Goal: Task Accomplishment & Management: Manage account settings

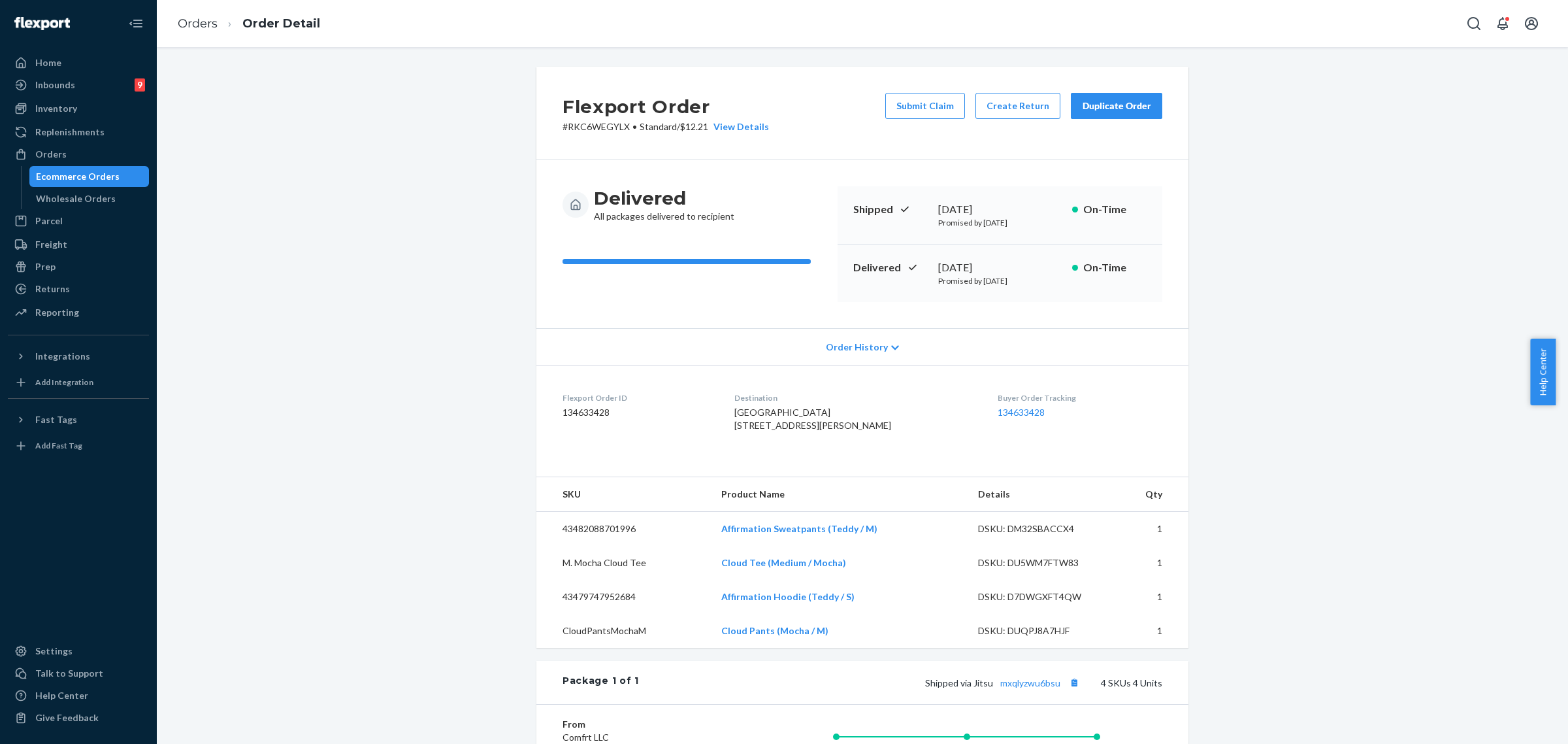
click at [49, 148] on div "Orders" at bounding box center [51, 154] width 31 height 13
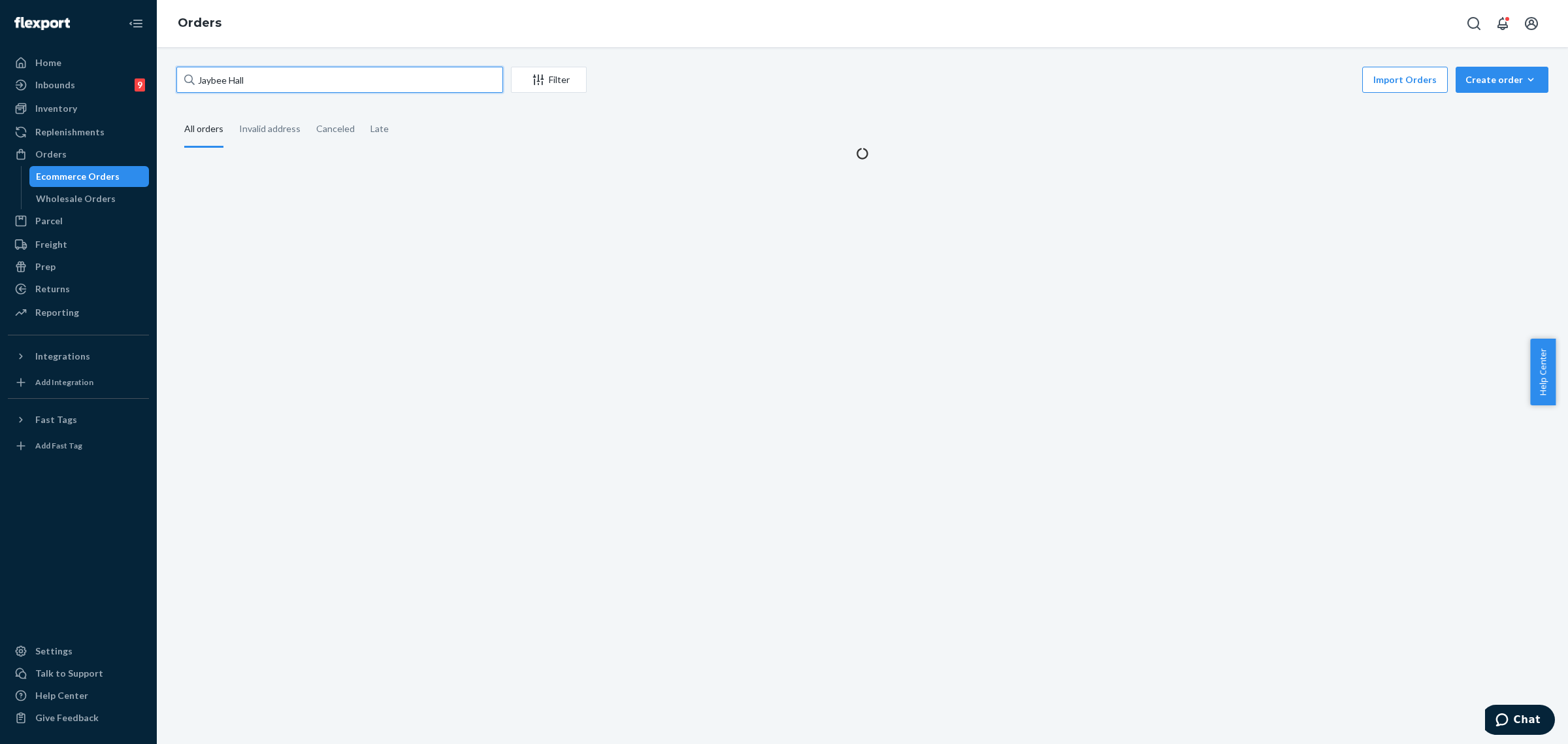
click at [229, 83] on input "Jaybee Hall" at bounding box center [340, 80] width 327 height 26
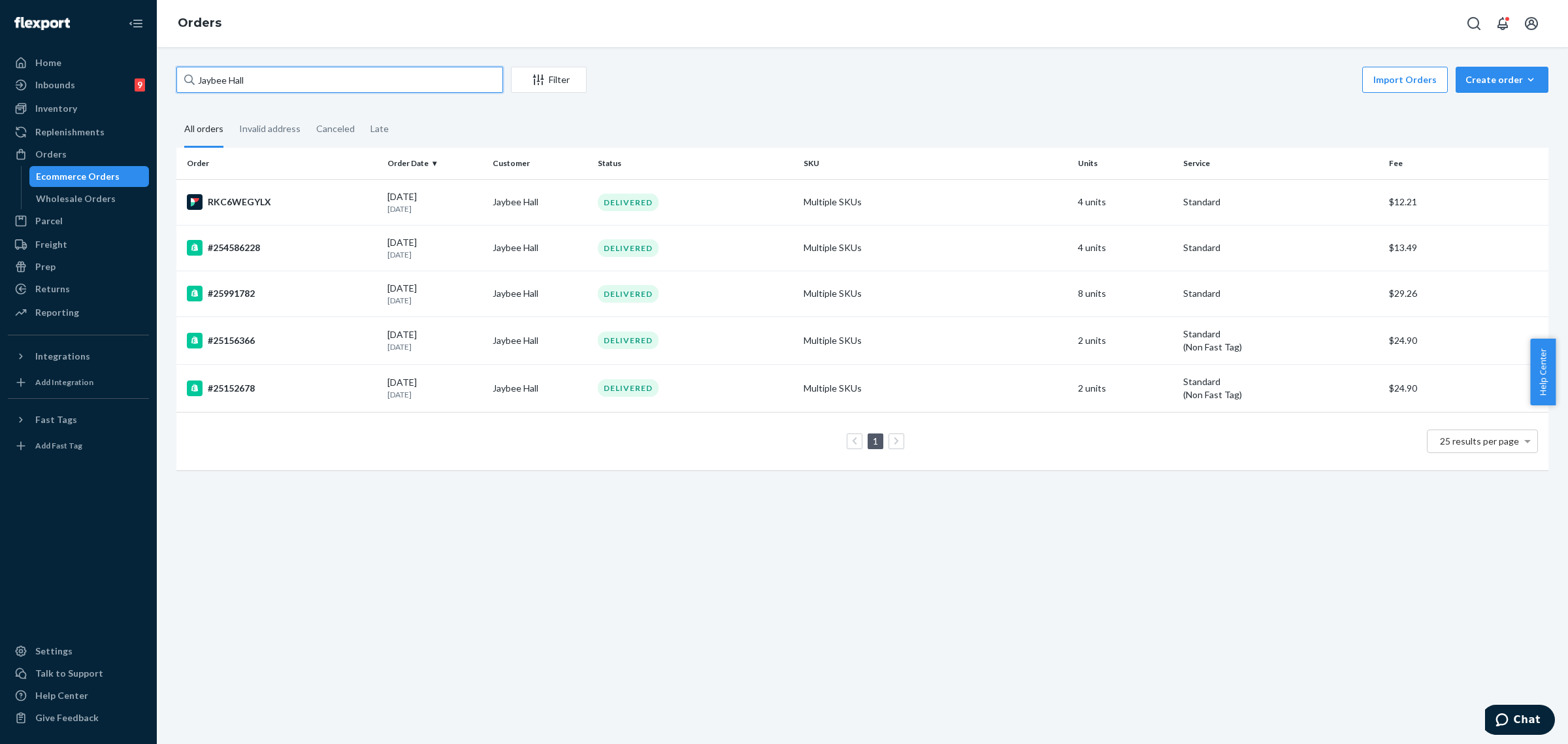
click at [223, 83] on input "Jaybee Hall" at bounding box center [340, 80] width 327 height 26
click at [223, 84] on input "Jaybee Hall" at bounding box center [340, 80] width 327 height 26
click at [225, 84] on input "Jaybee Hall" at bounding box center [340, 80] width 327 height 26
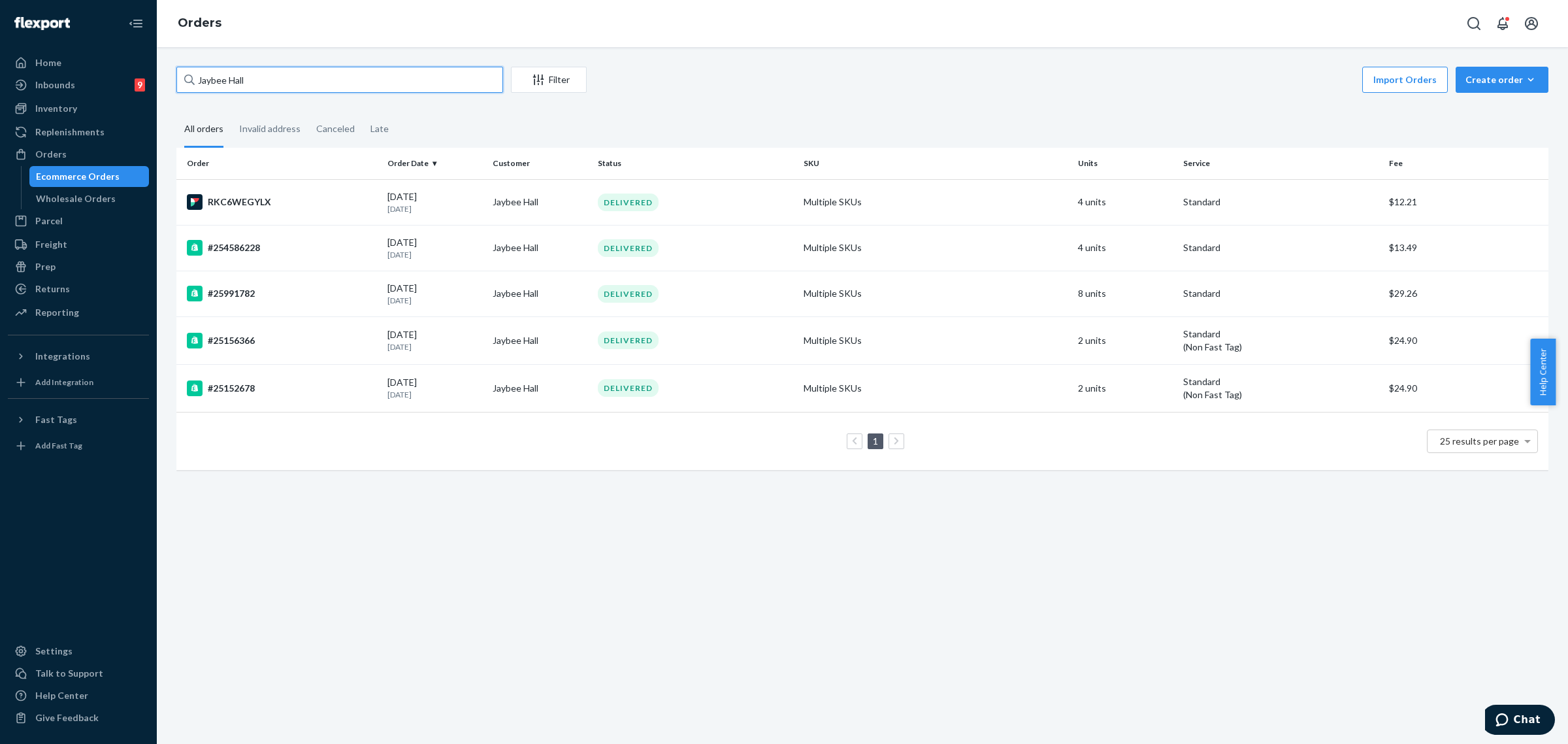
paste input "254114657"
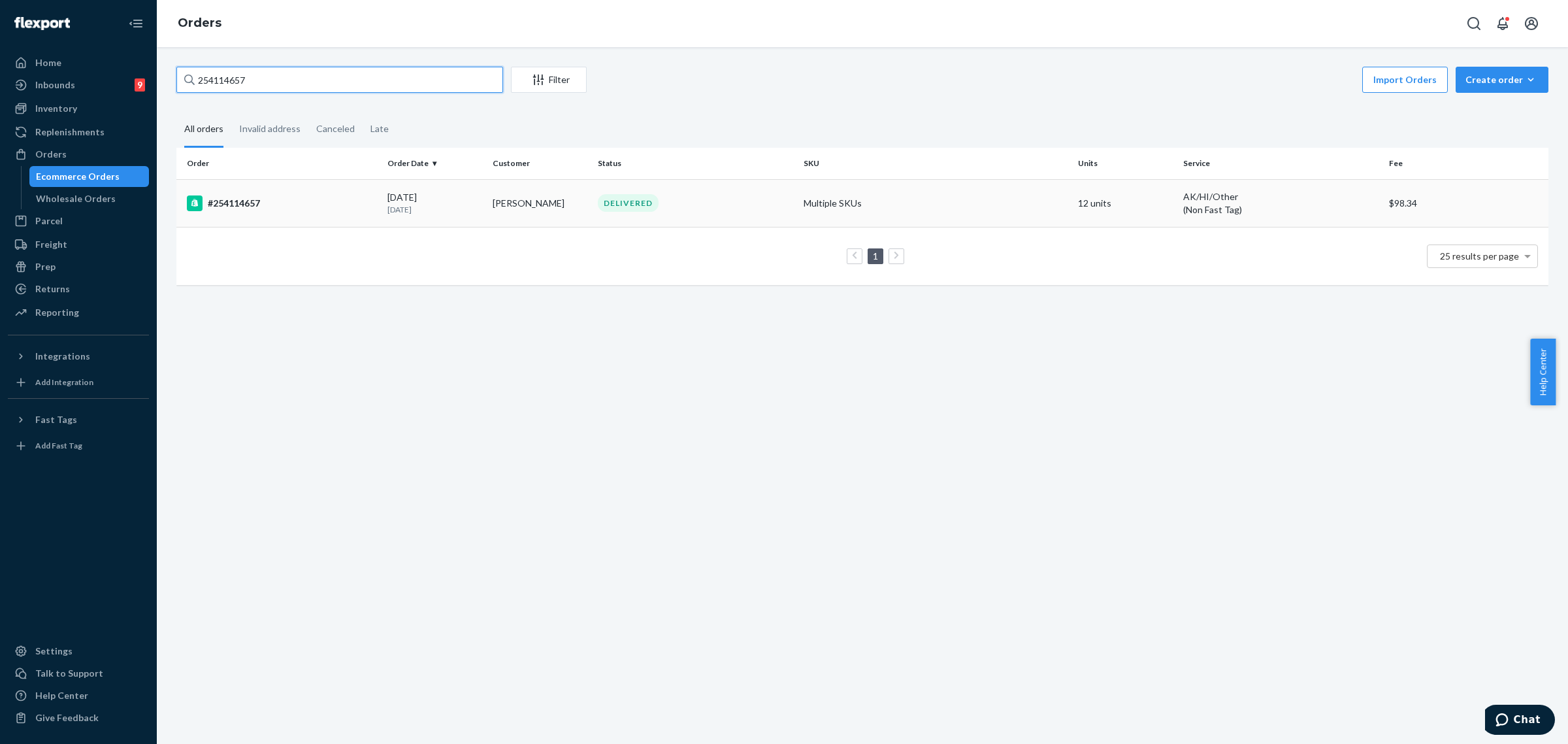
type input "254114657"
click at [714, 203] on div "DELIVERED" at bounding box center [695, 203] width 201 height 18
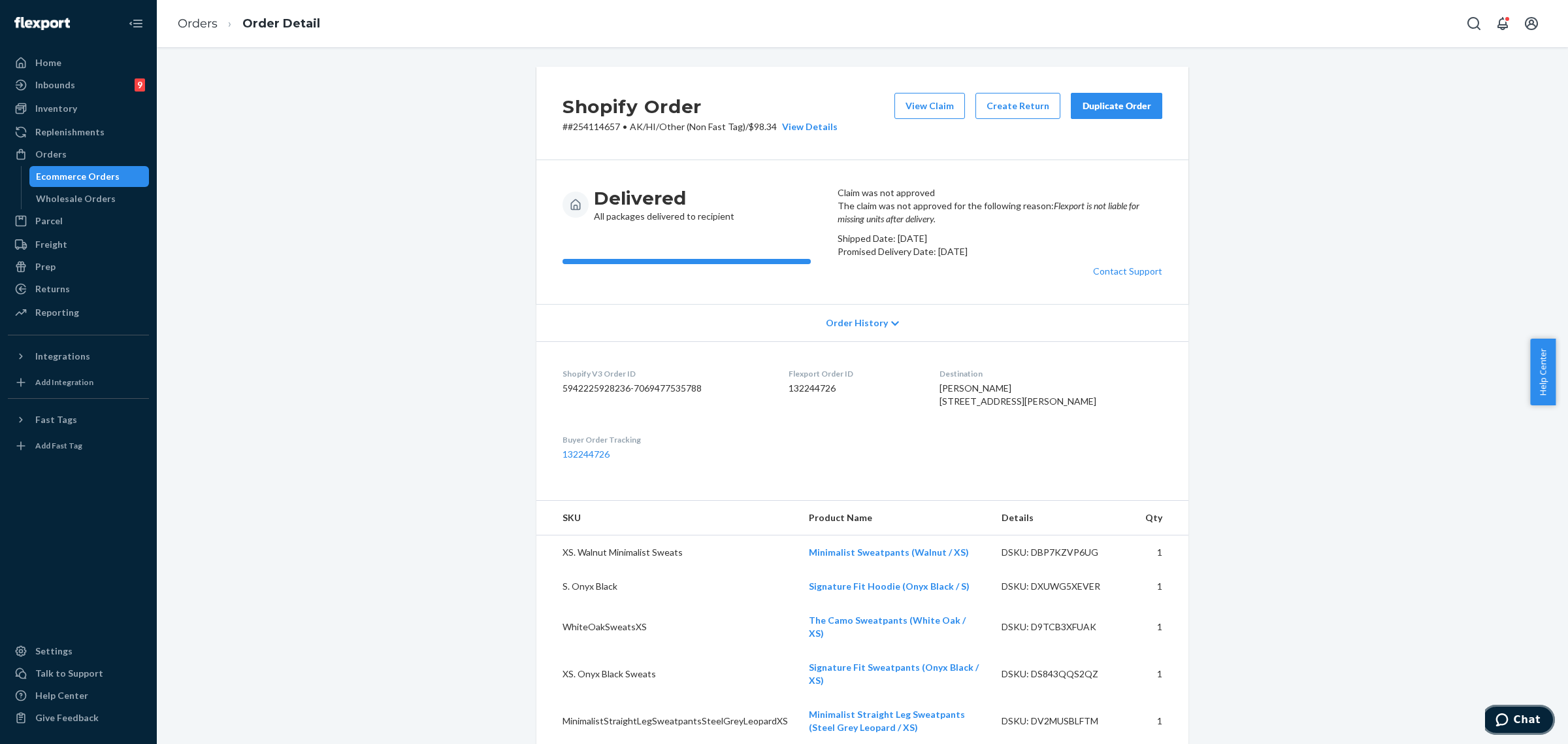
drag, startPoint x: 1512, startPoint y: 711, endPoint x: 1507, endPoint y: 718, distance: 8.6
click at [1513, 711] on button "Chat" at bounding box center [1518, 719] width 74 height 30
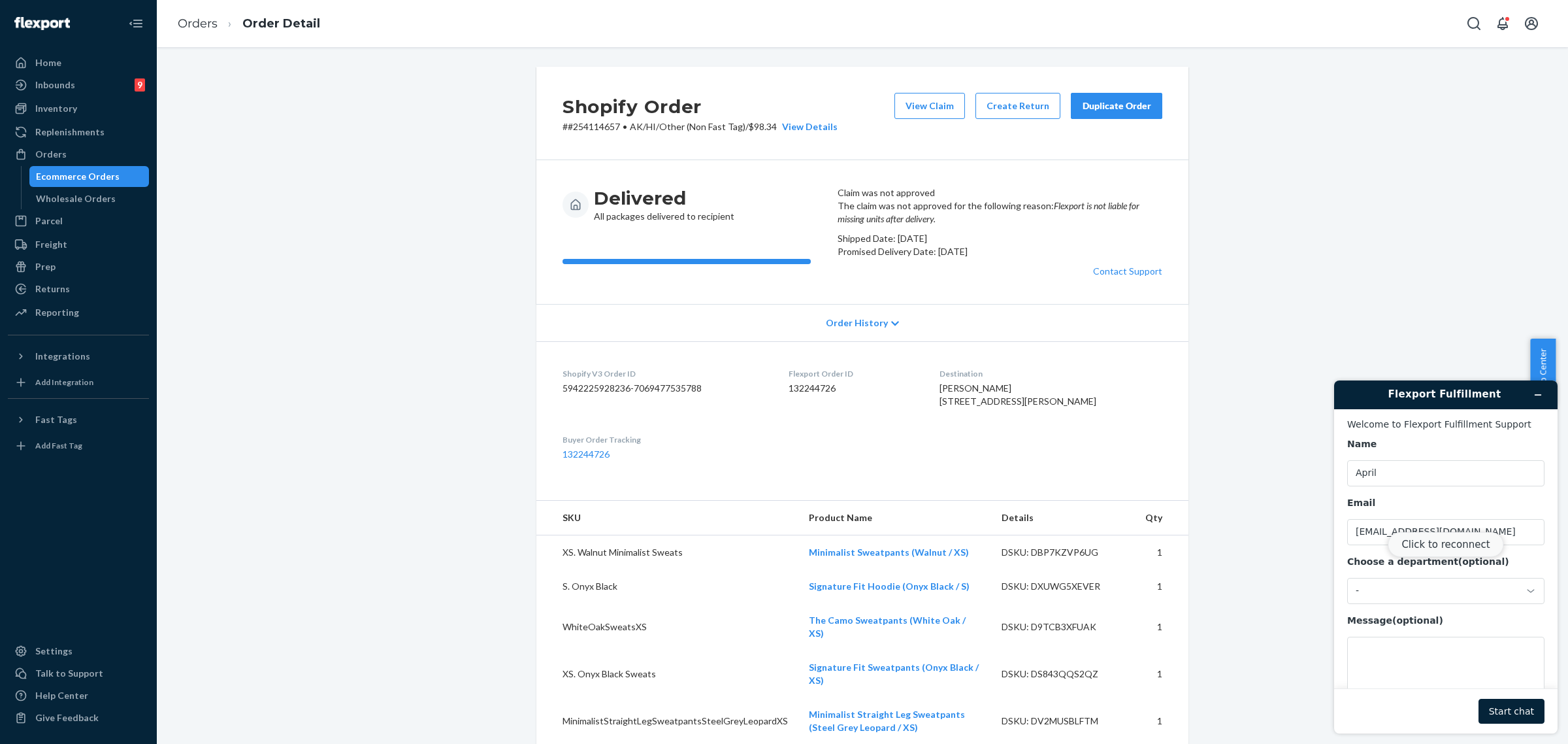
click at [1417, 539] on button "Click to reconnect" at bounding box center [1445, 544] width 115 height 25
click at [1391, 586] on div "-" at bounding box center [1445, 591] width 198 height 26
click at [1397, 648] on li "Messaging (Chat Team)" at bounding box center [1444, 648] width 193 height 23
click at [1407, 646] on textarea "Message (optional)" at bounding box center [1445, 673] width 198 height 73
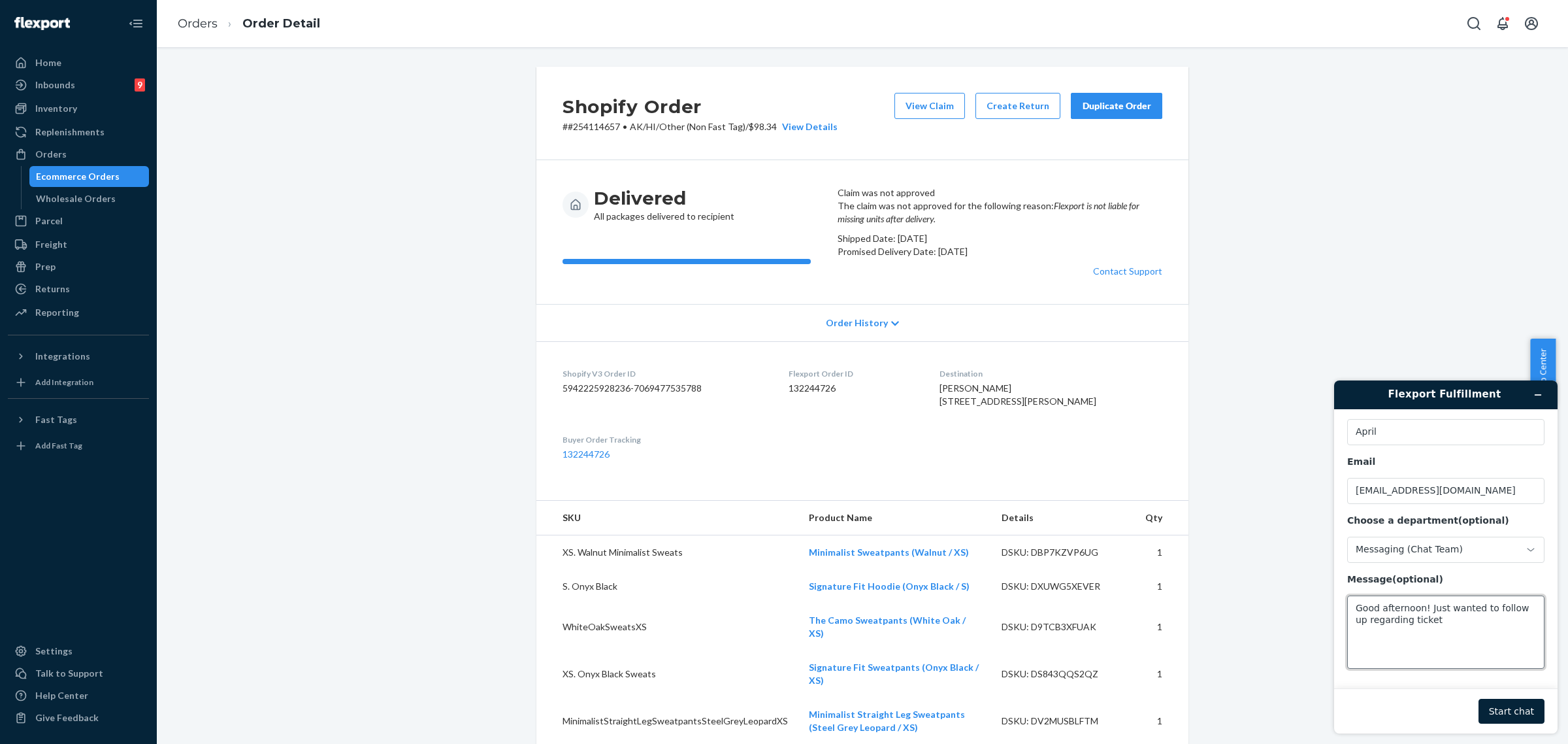
paste textarea "786263"
type textarea "Good afternoon! Just wanted to follow up regarding ticket 786263 . I have sent …"
click at [1511, 709] on button "Start chat" at bounding box center [1512, 711] width 66 height 25
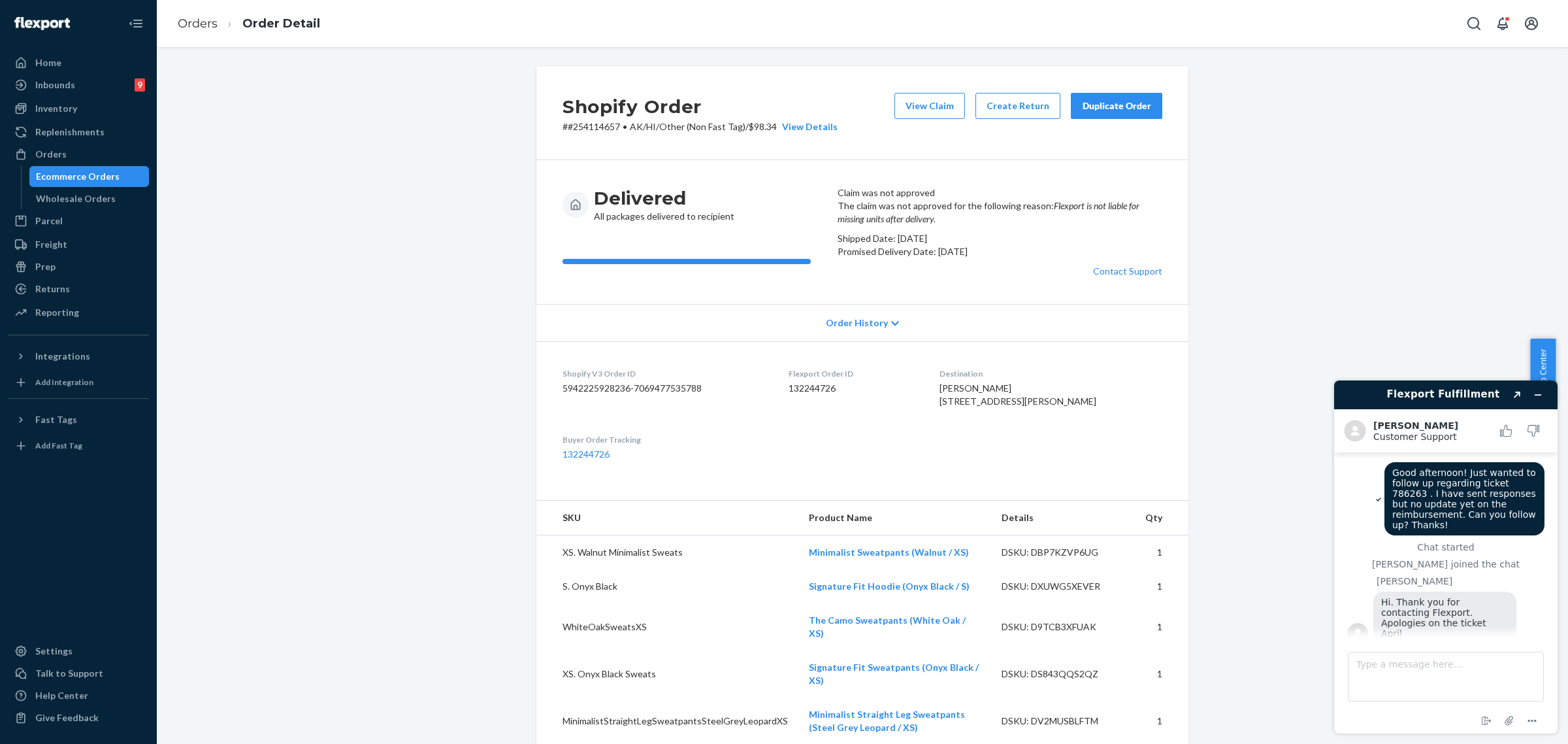
scroll to position [0, 0]
click at [390, 46] on div "Orders Order Detail" at bounding box center [862, 23] width 1412 height 47
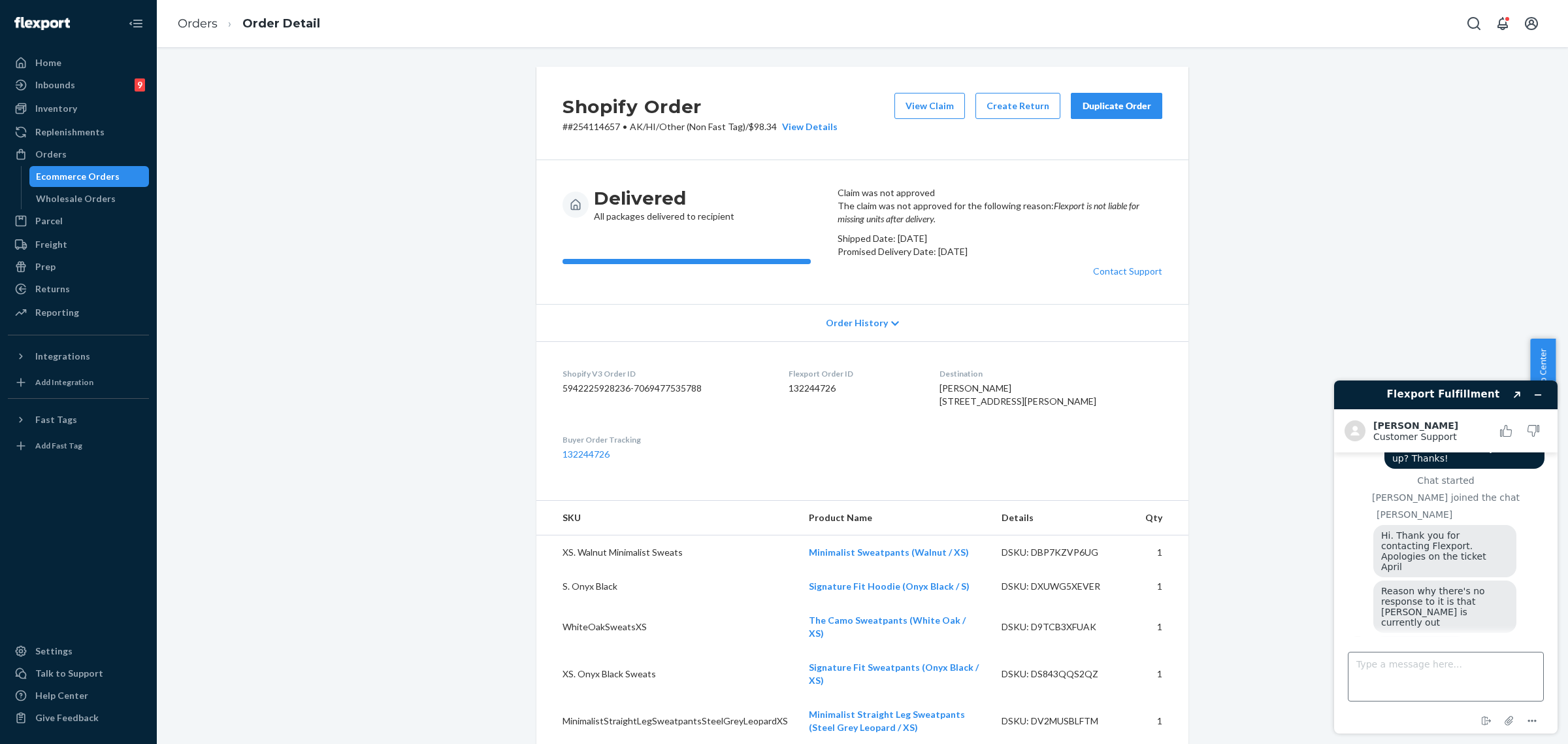
scroll to position [70, 0]
click at [1407, 673] on textarea "Type a message here..." at bounding box center [1445, 677] width 196 height 50
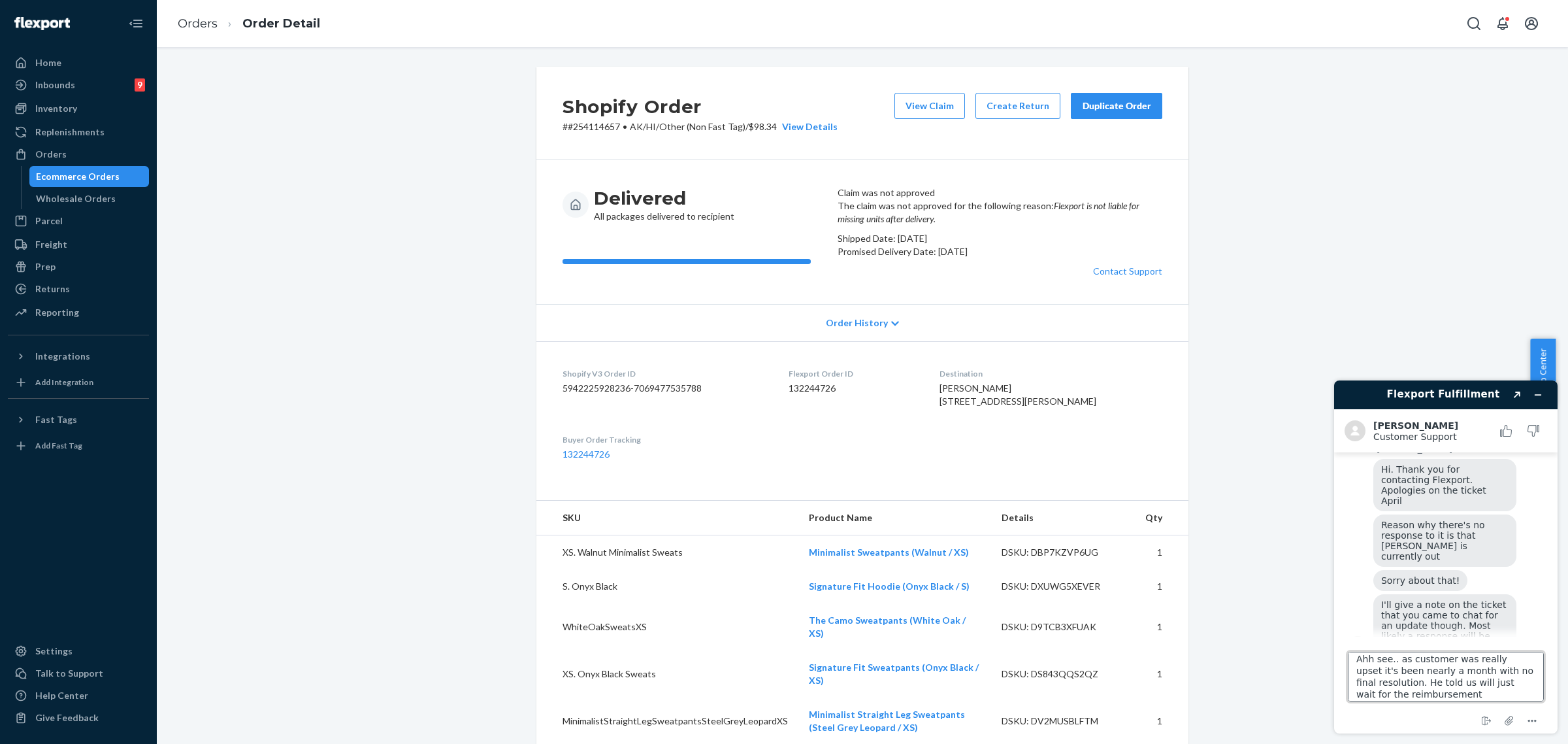
type textarea "Ahh see.. as customer was really upset it's been nearly a month with no final r…"
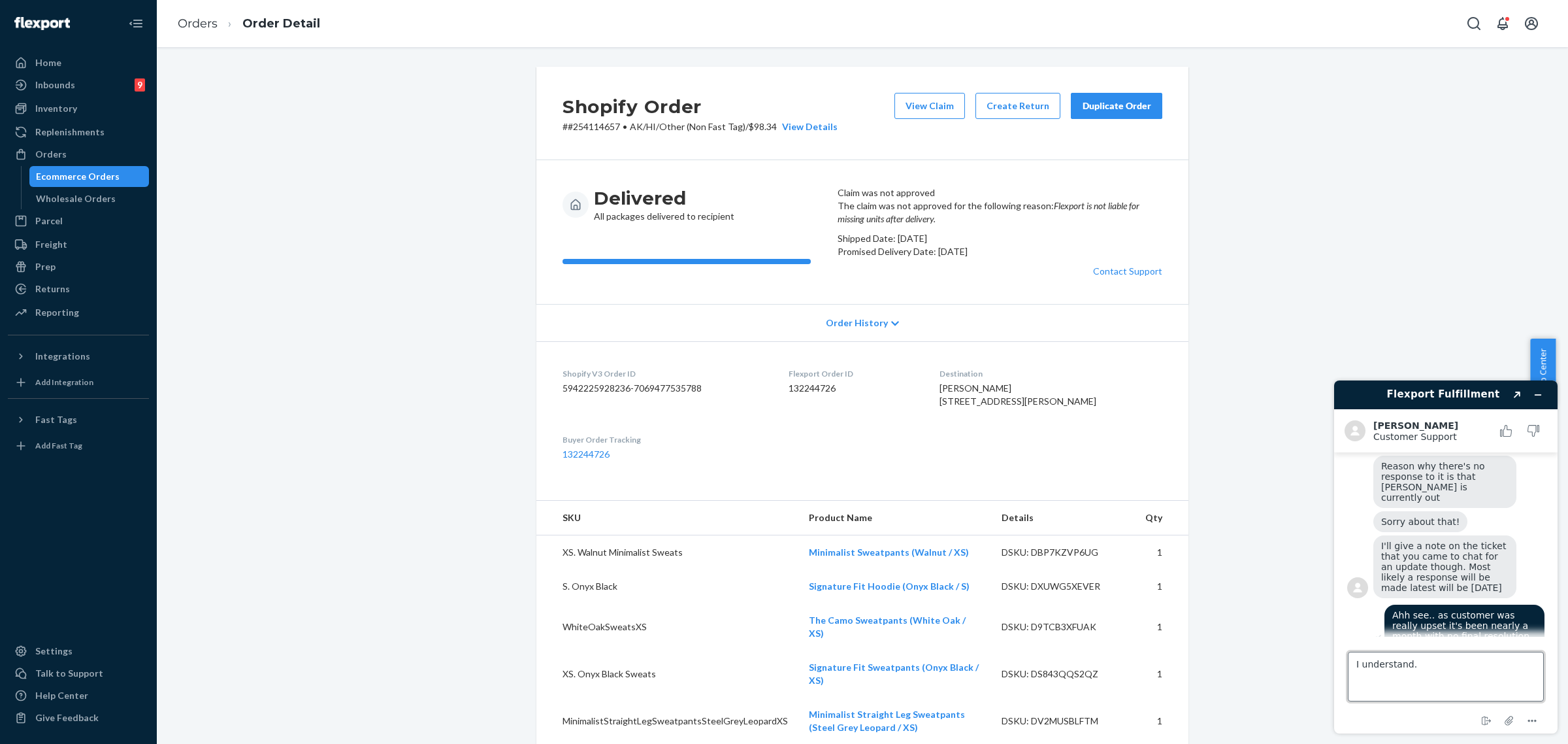
scroll to position [194, 0]
type textarea "I understand. Thanks for informing and following up."
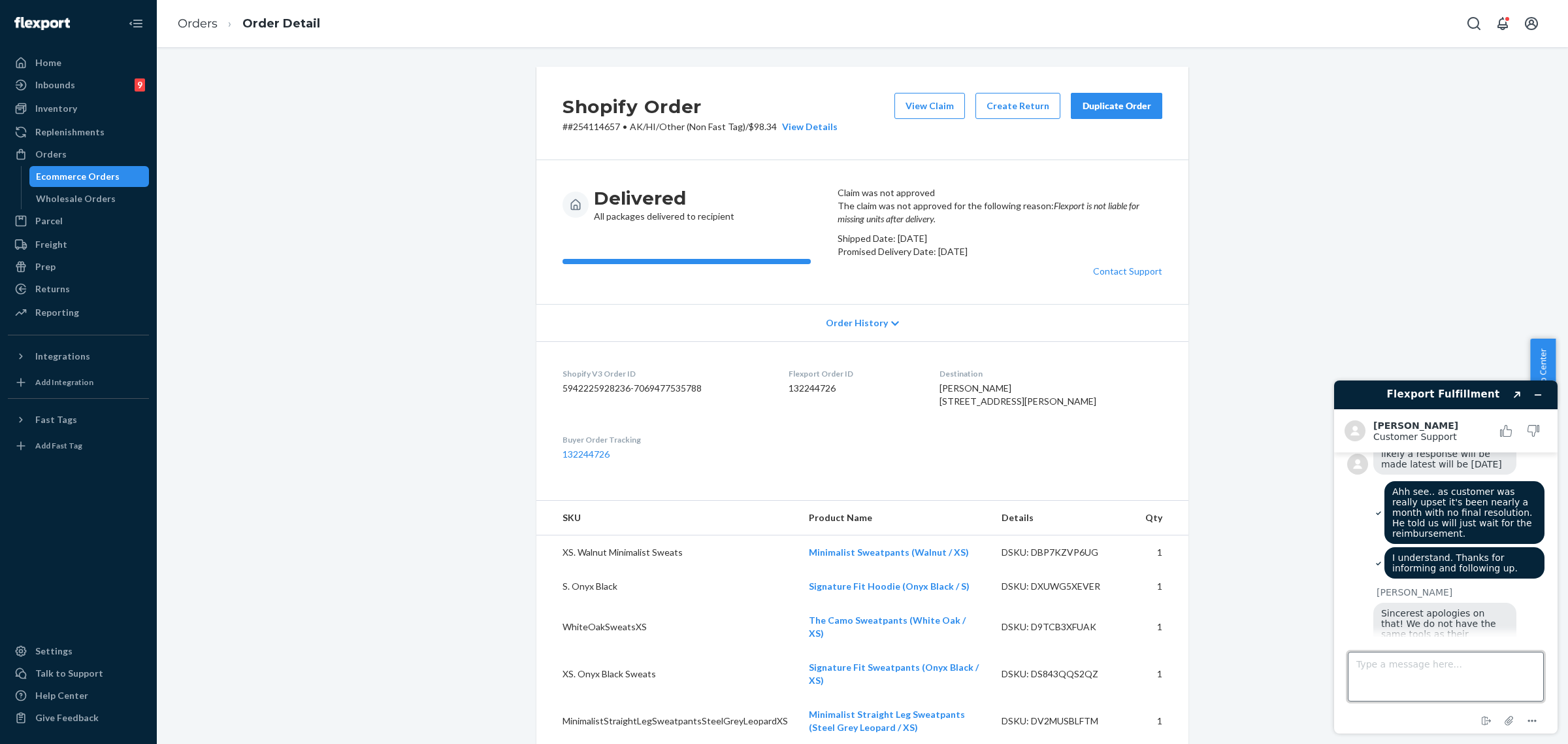
scroll to position [318, 0]
click at [1500, 604] on span "Sincerest apologies on that! We do not have the same tools as their department …" at bounding box center [1445, 641] width 127 height 73
click at [1376, 665] on textarea "Type a message here..." at bounding box center [1445, 677] width 196 height 50
type textarea "Yeah.. Thank you!"
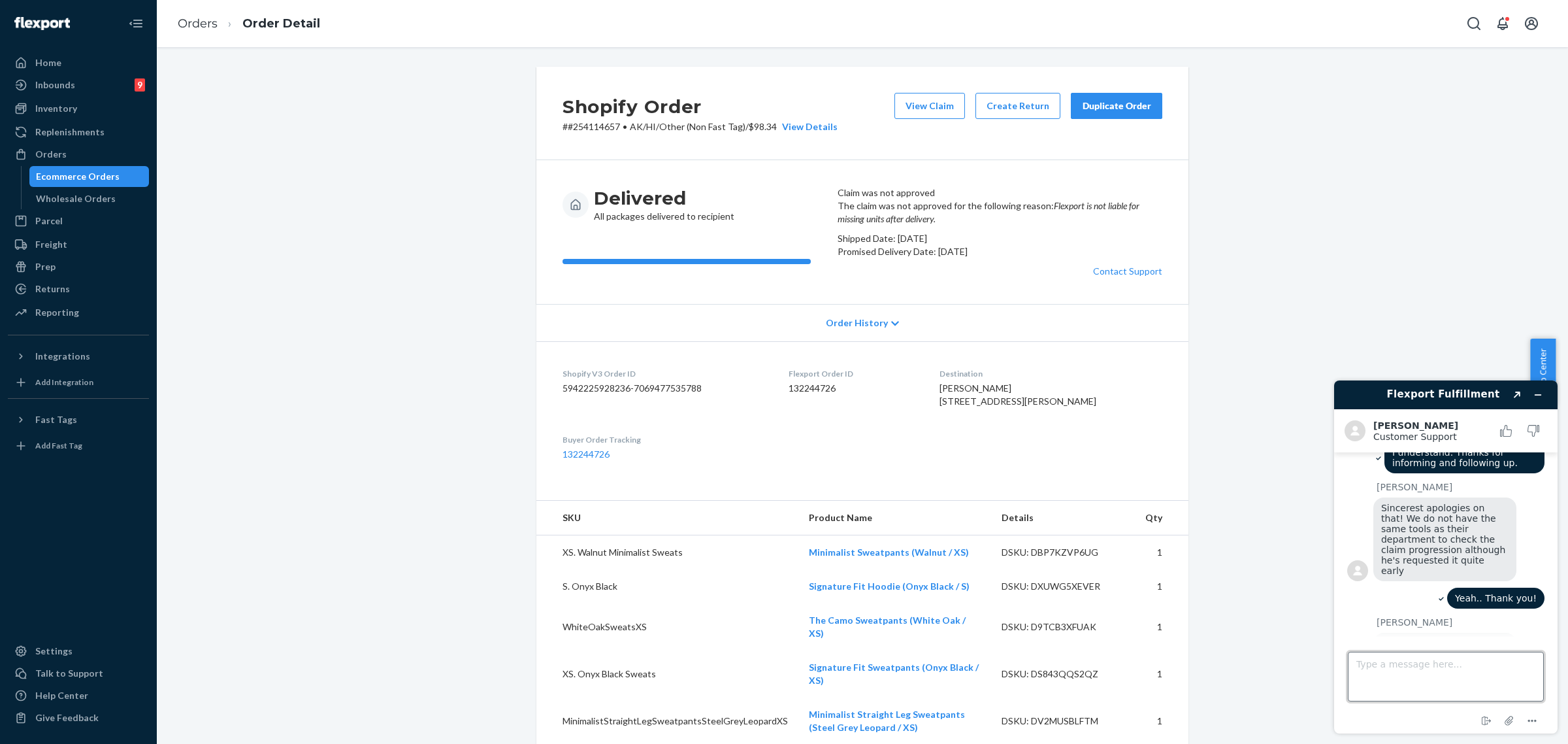
scroll to position [424, 0]
click at [1370, 664] on textarea "Type a message here..." at bounding box center [1445, 677] width 196 height 50
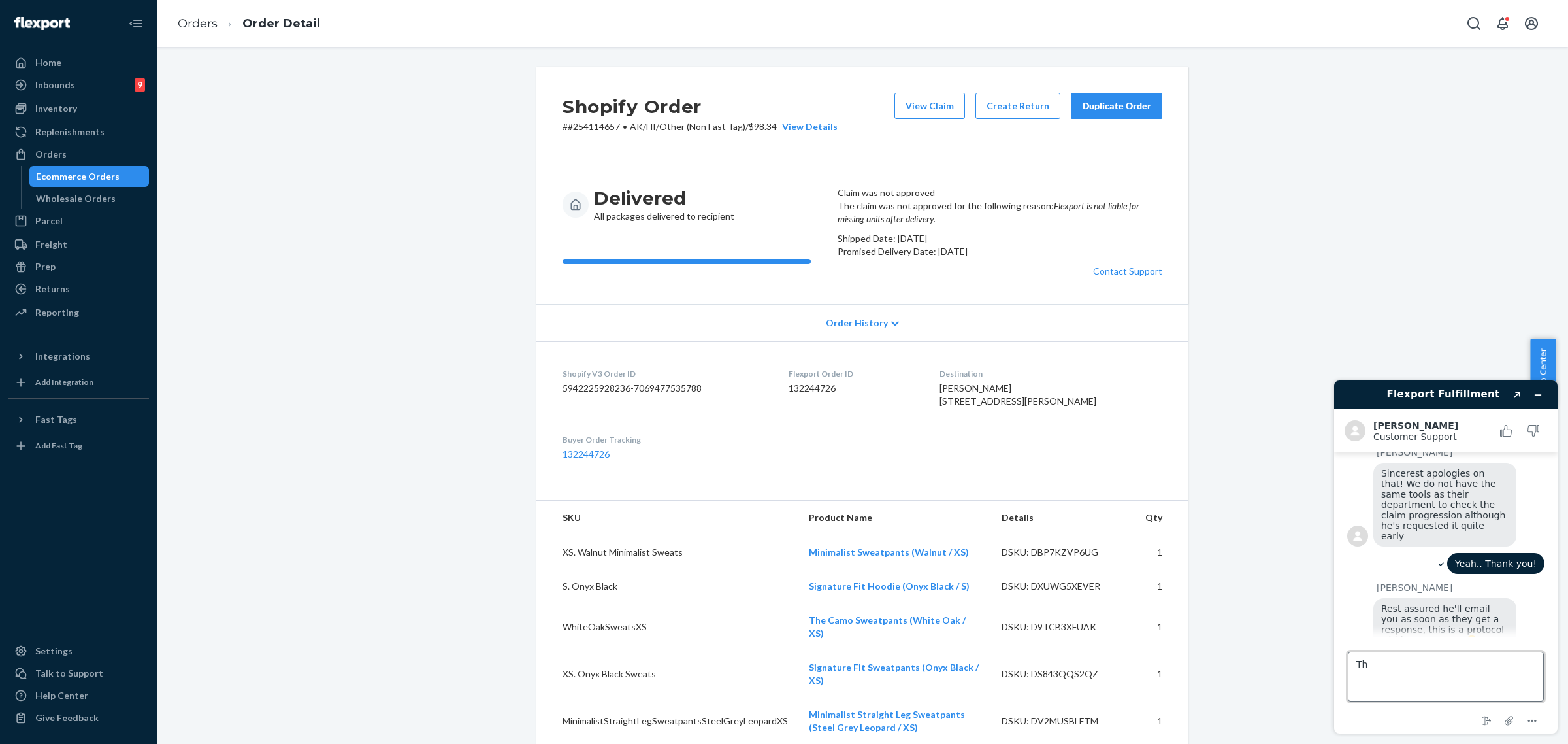
type textarea "T"
type textarea "All good for now. Thank you."
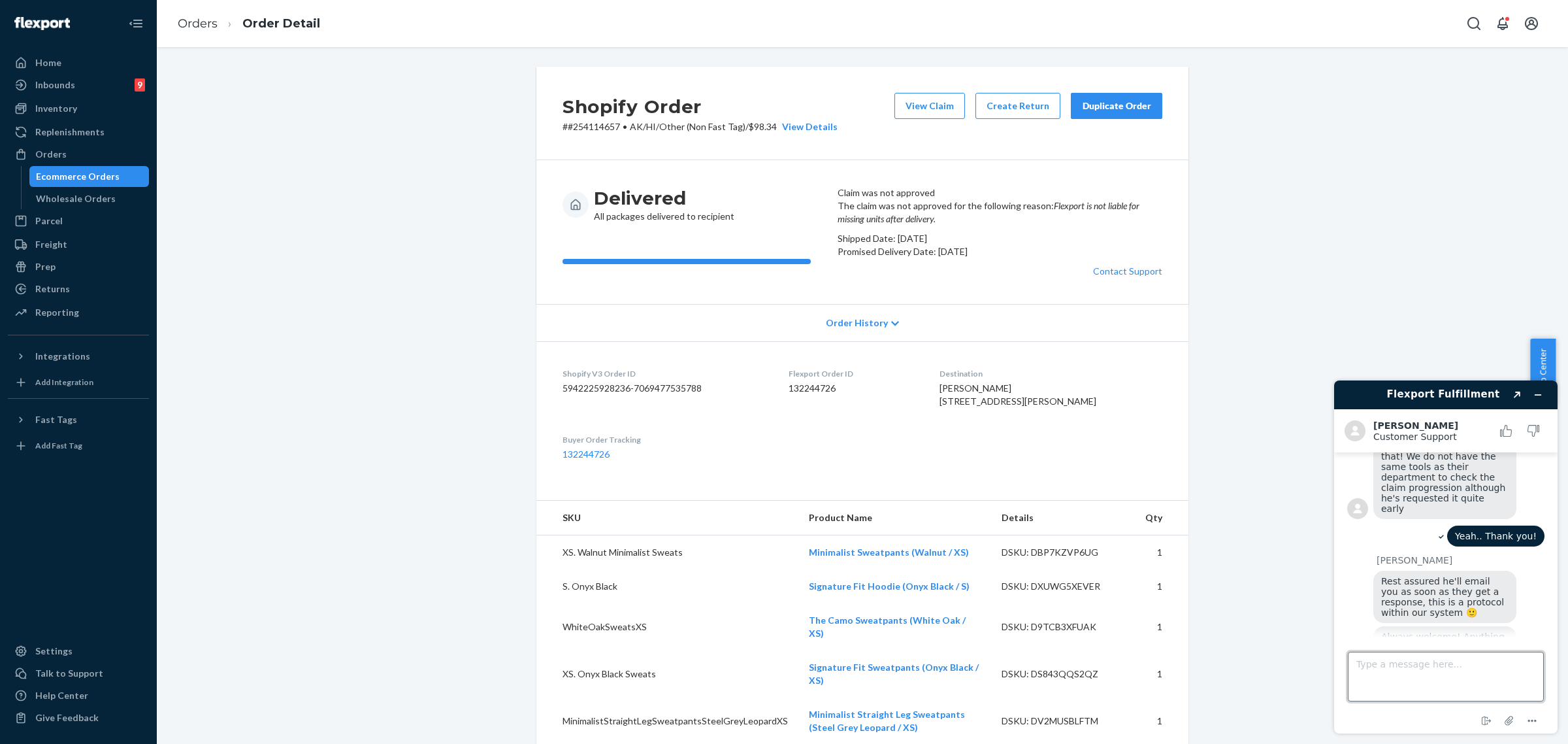
scroll to position [582, 0]
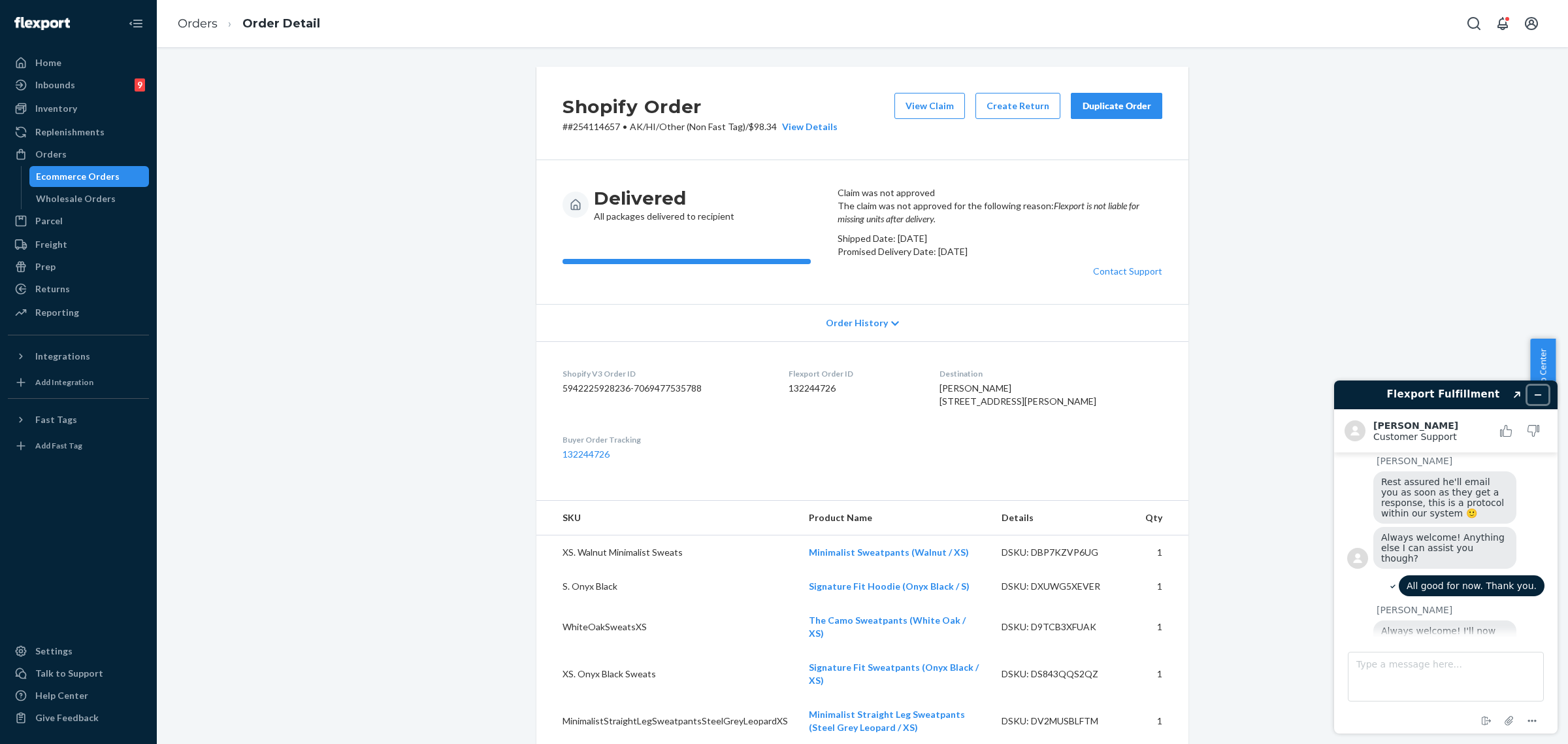
click at [1541, 394] on icon "Minimize widget" at bounding box center [1537, 395] width 9 height 9
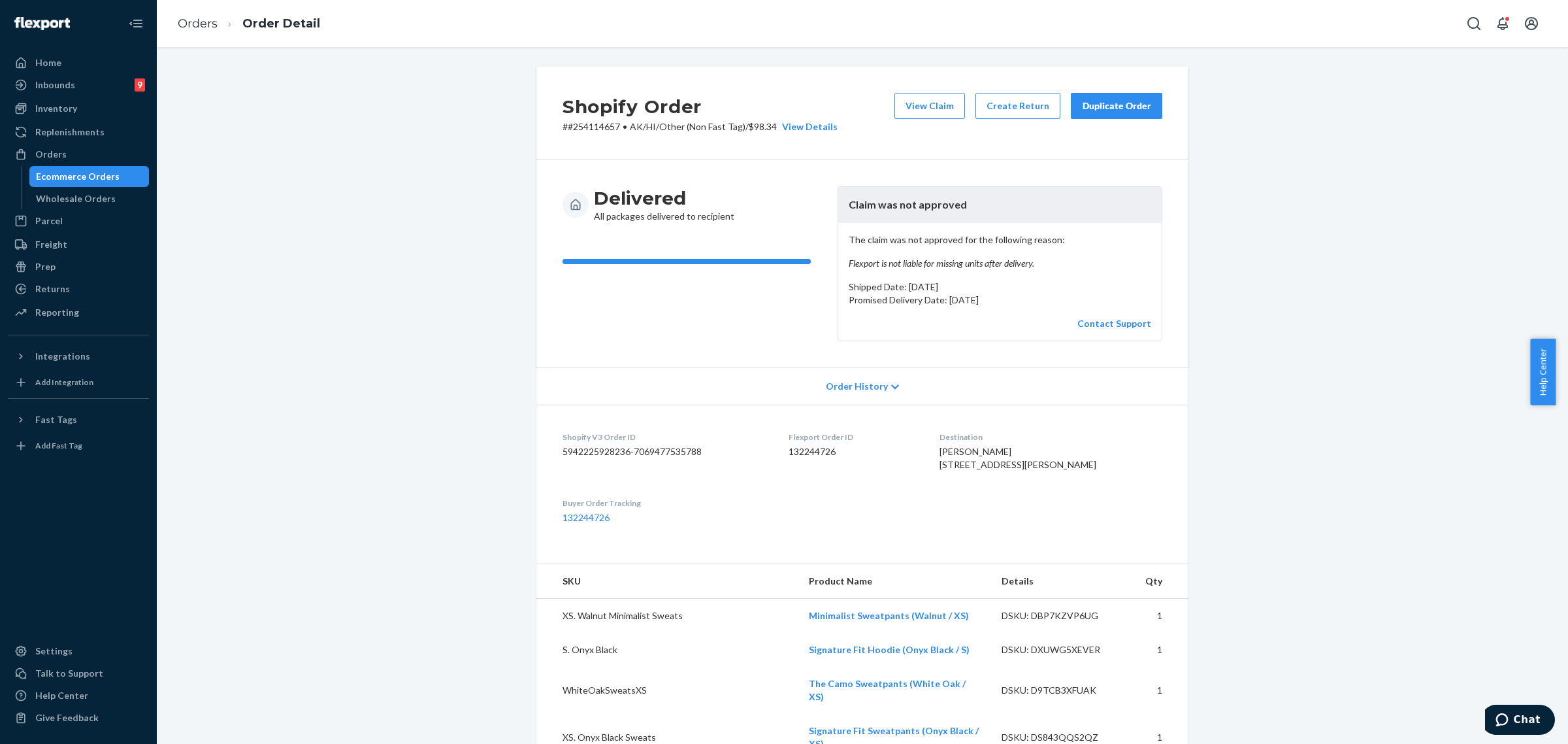
click at [76, 159] on div "Orders" at bounding box center [78, 154] width 139 height 19
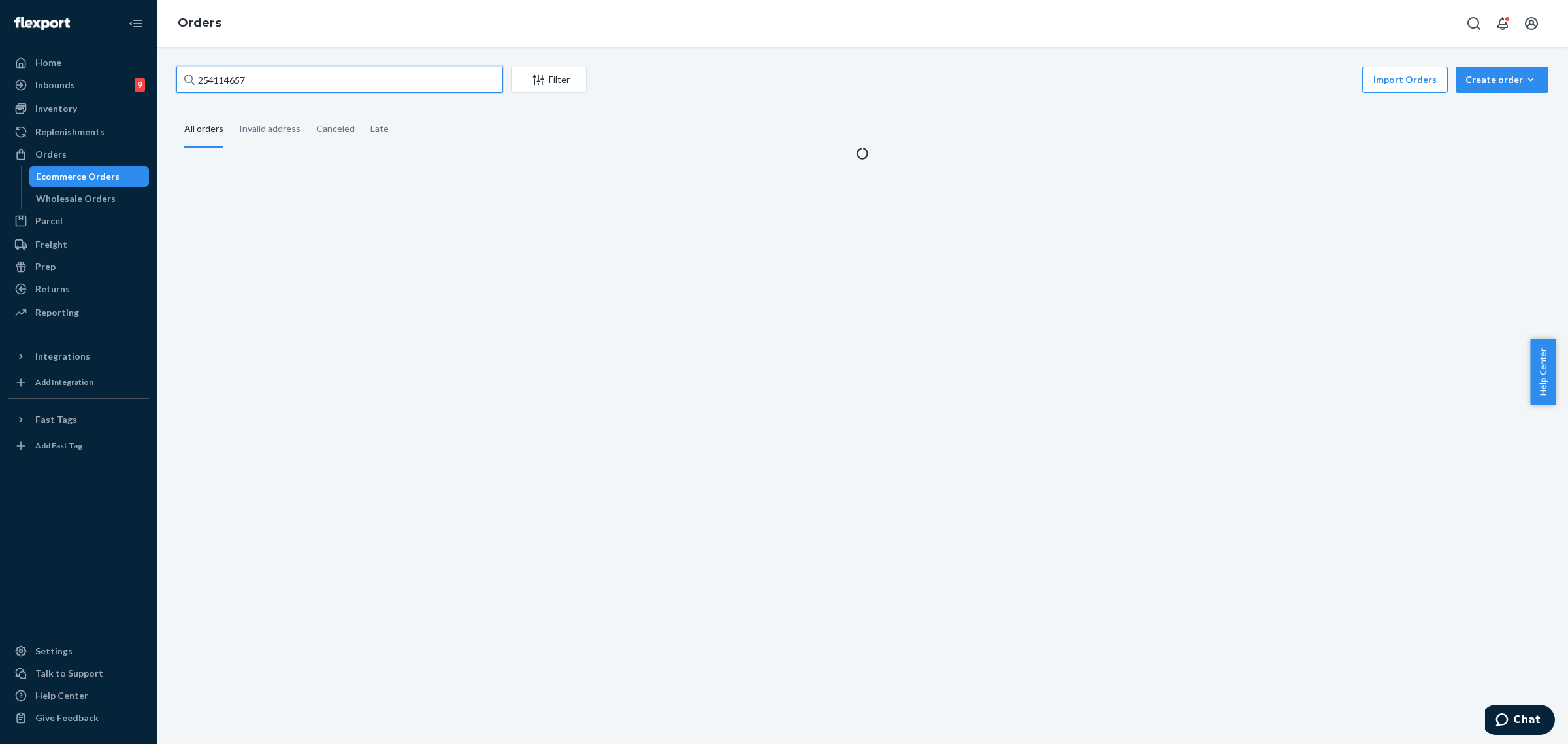
click at [218, 75] on input "254114657" at bounding box center [340, 80] width 327 height 26
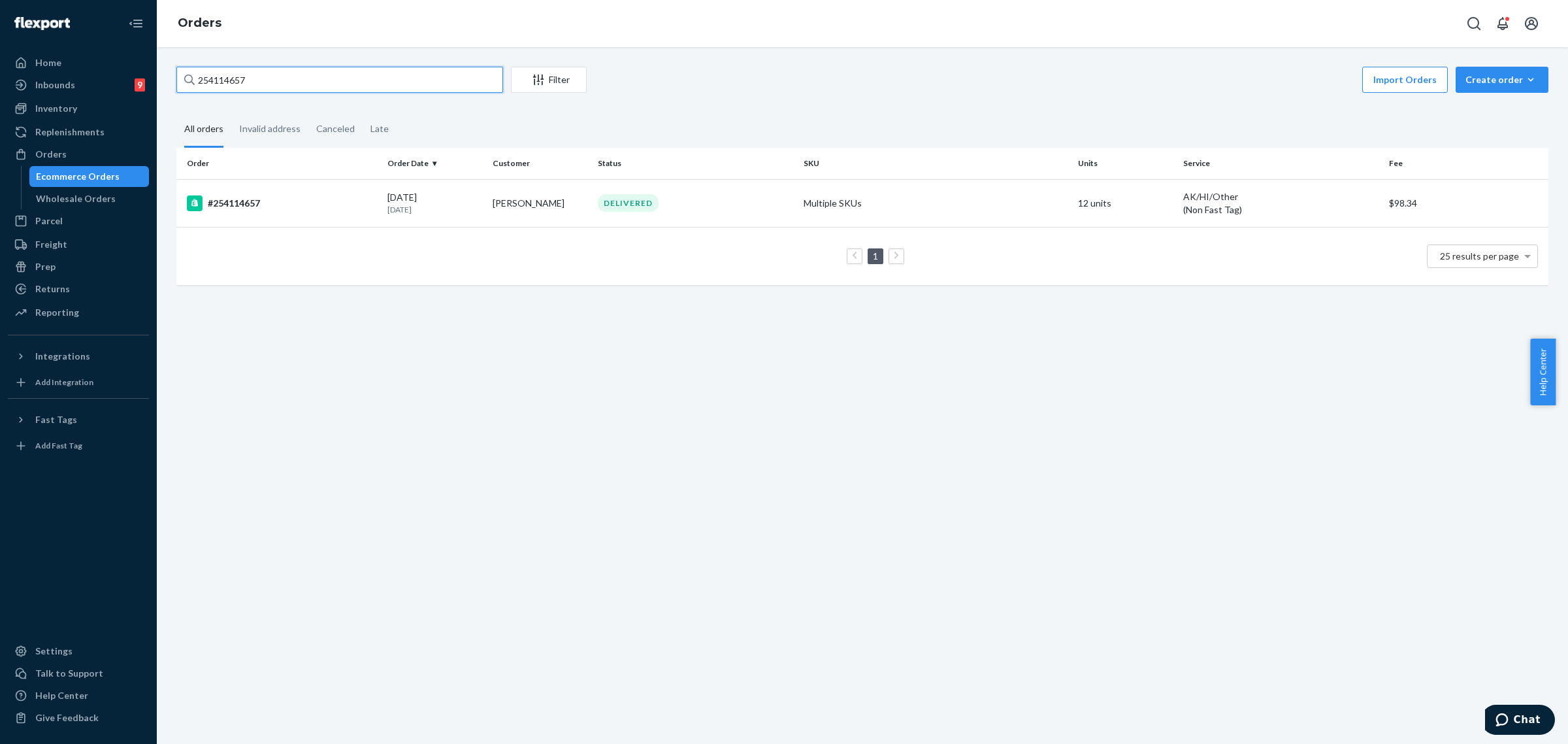
paste input "3513888"
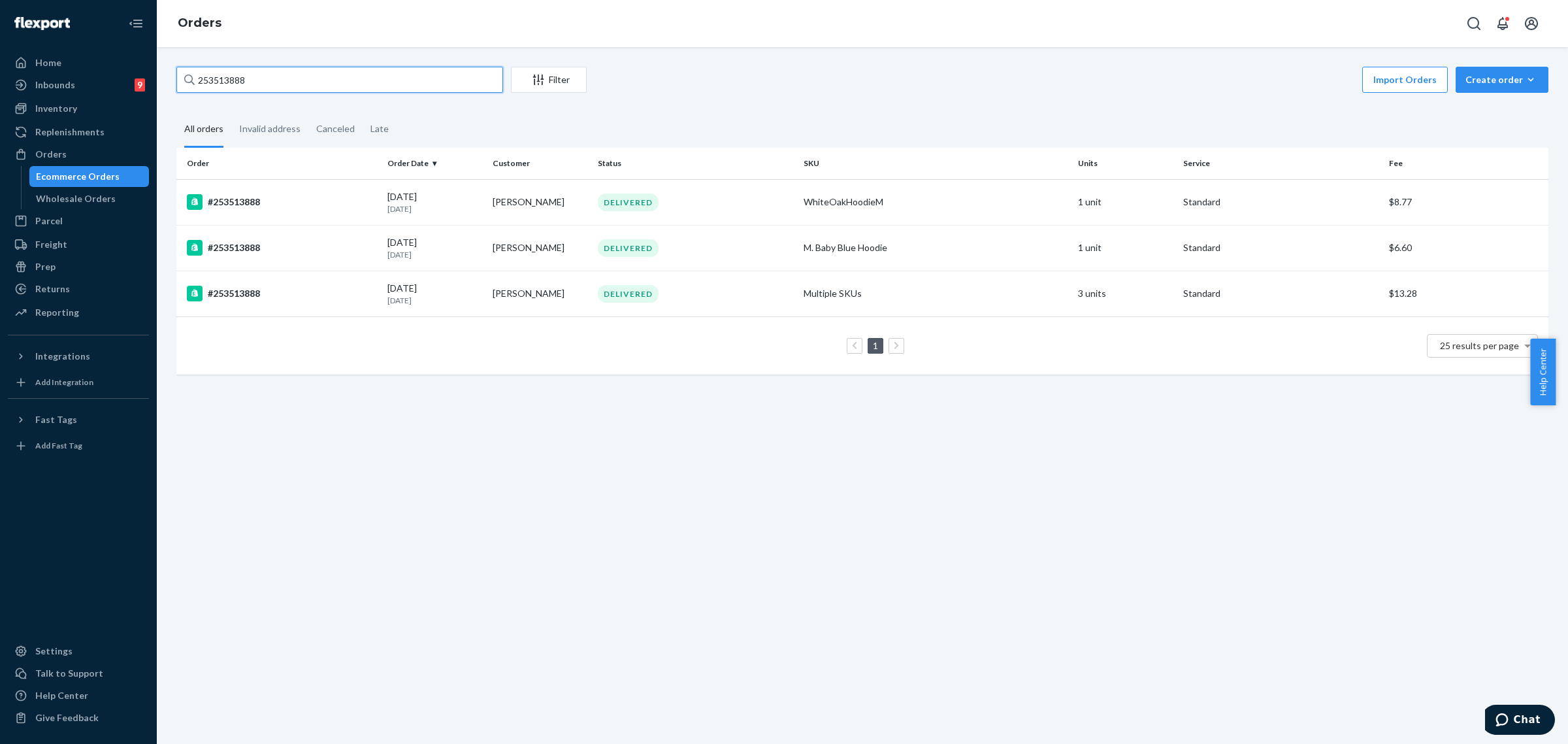
type input "253513888"
click at [761, 201] on div "DELIVERED" at bounding box center [695, 203] width 201 height 18
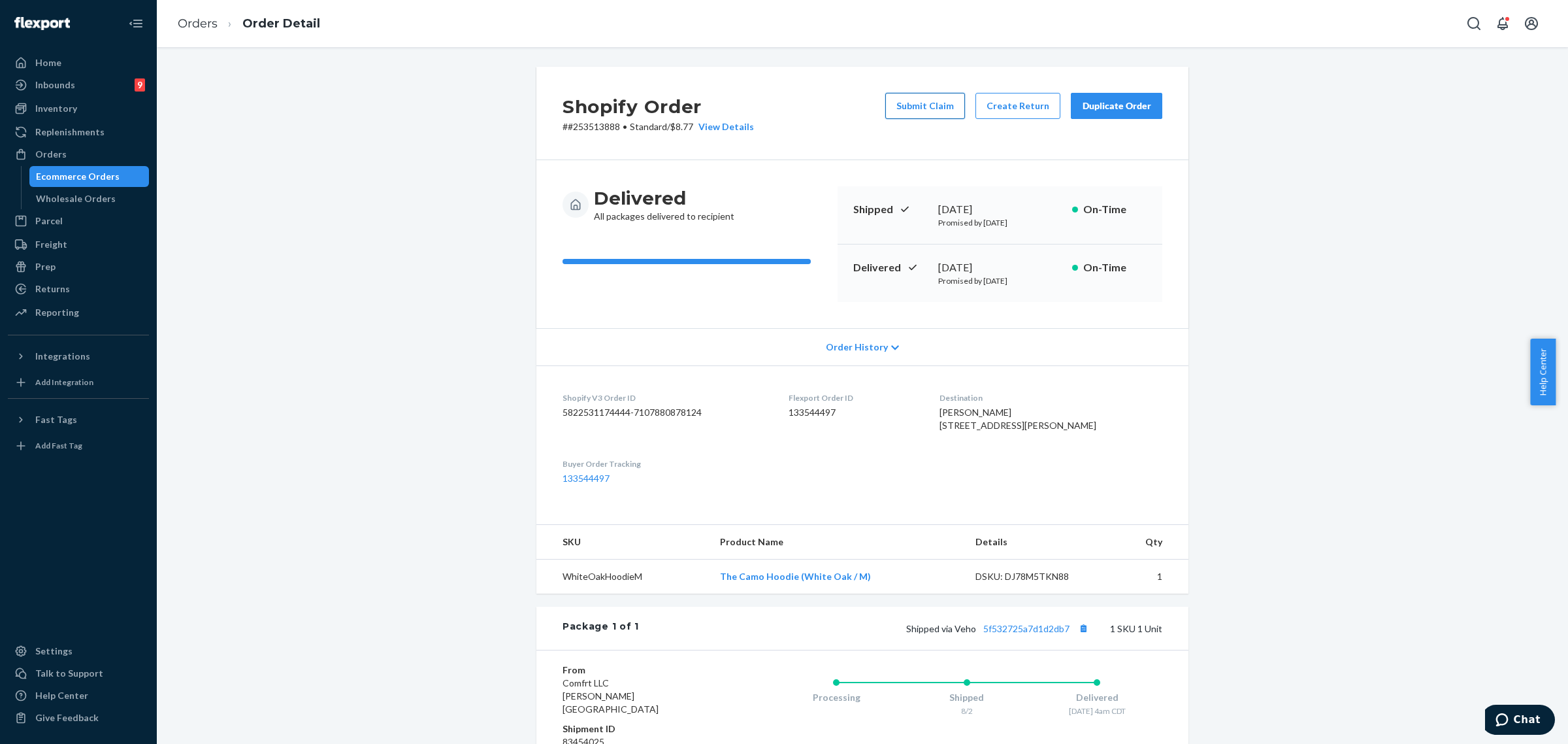
click at [906, 111] on button "Submit Claim" at bounding box center [925, 106] width 80 height 26
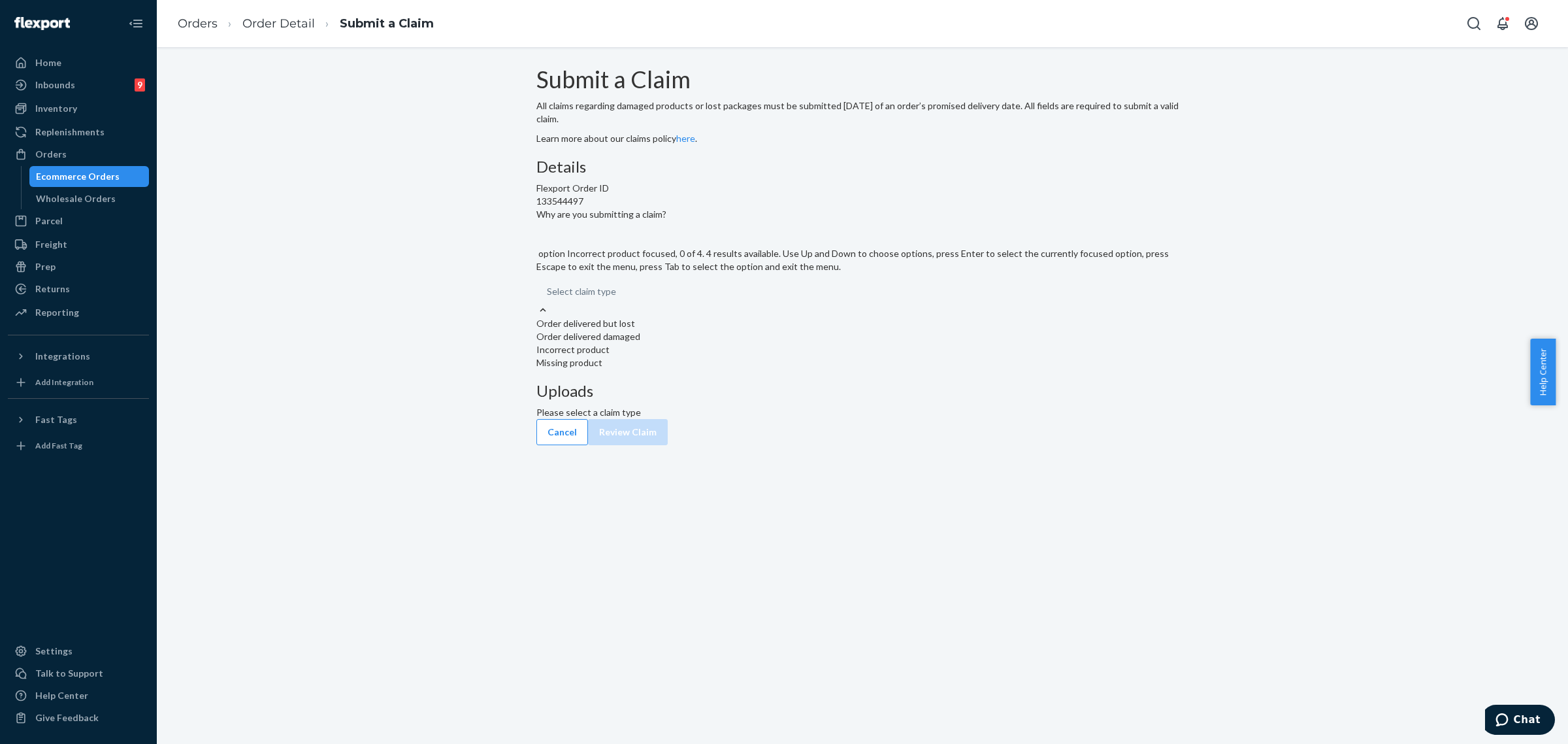
click at [699, 356] on div "Incorrect product" at bounding box center [862, 349] width 652 height 13
click at [617, 298] on input "Why are you submitting a claim? option Incorrect product focused, 0 of 4. 4 res…" at bounding box center [617, 291] width 2 height 13
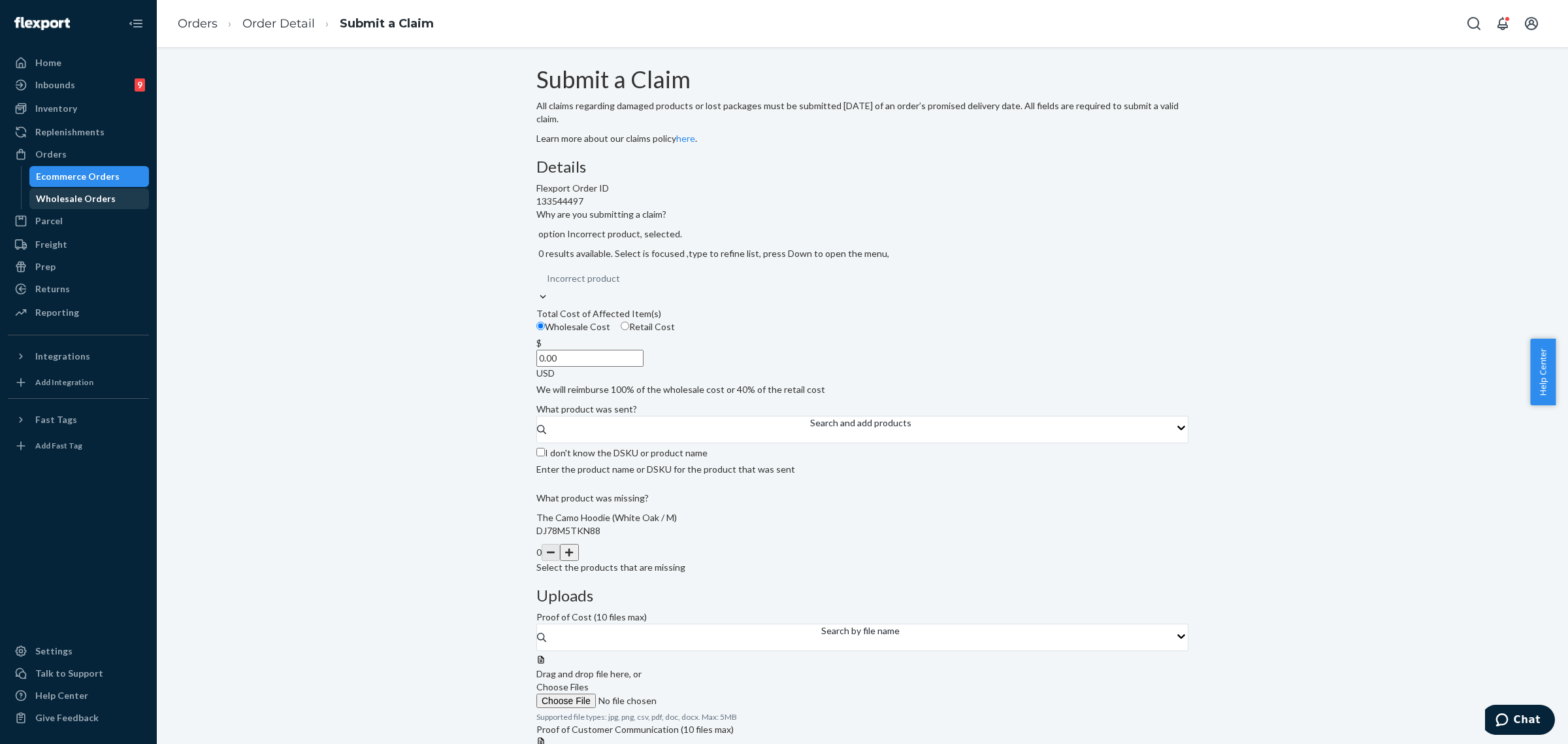
drag, startPoint x: 82, startPoint y: 161, endPoint x: 127, endPoint y: 191, distance: 54.1
click at [82, 161] on div "Orders" at bounding box center [78, 154] width 139 height 19
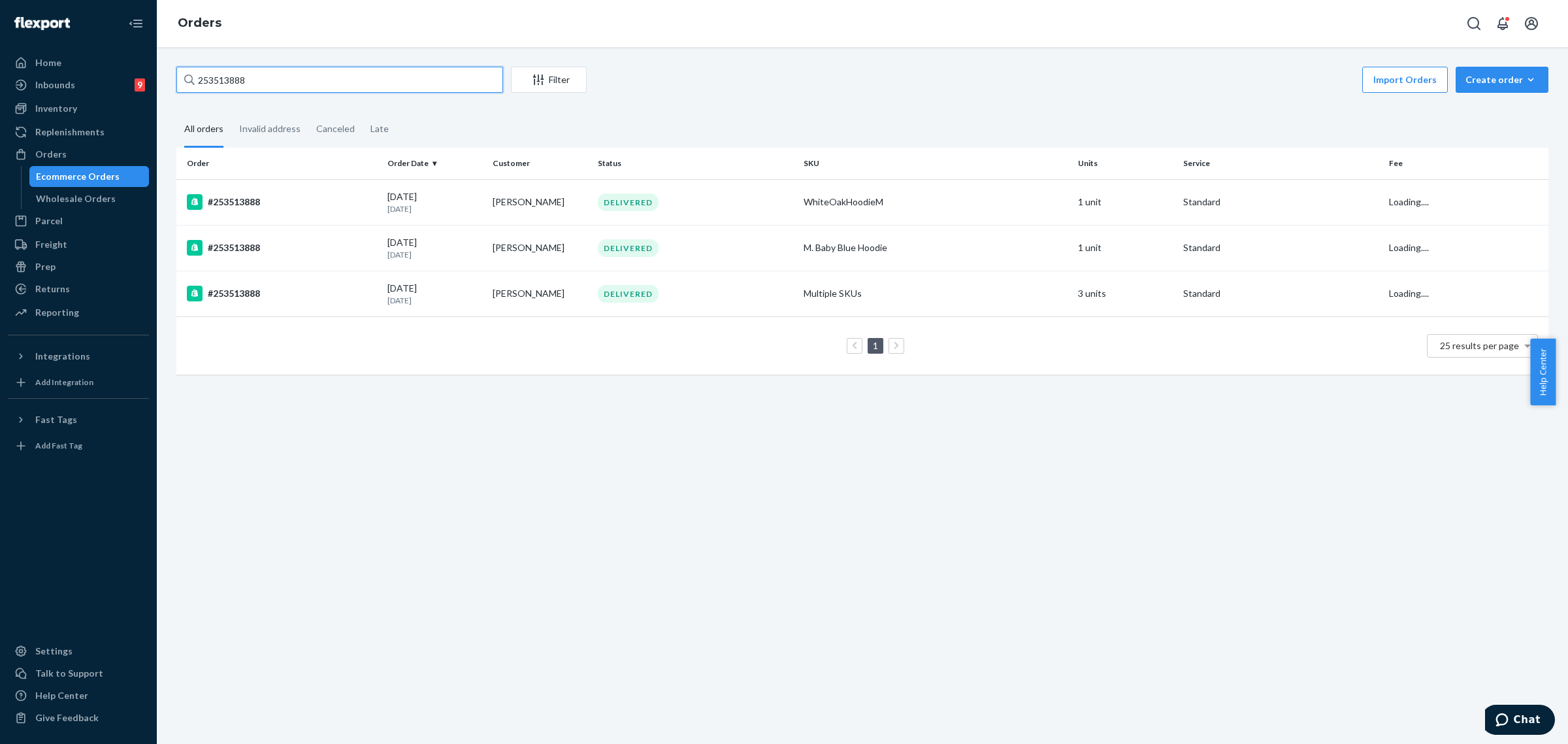
click at [234, 85] on input "253513888" at bounding box center [340, 80] width 327 height 26
paste input "4651022"
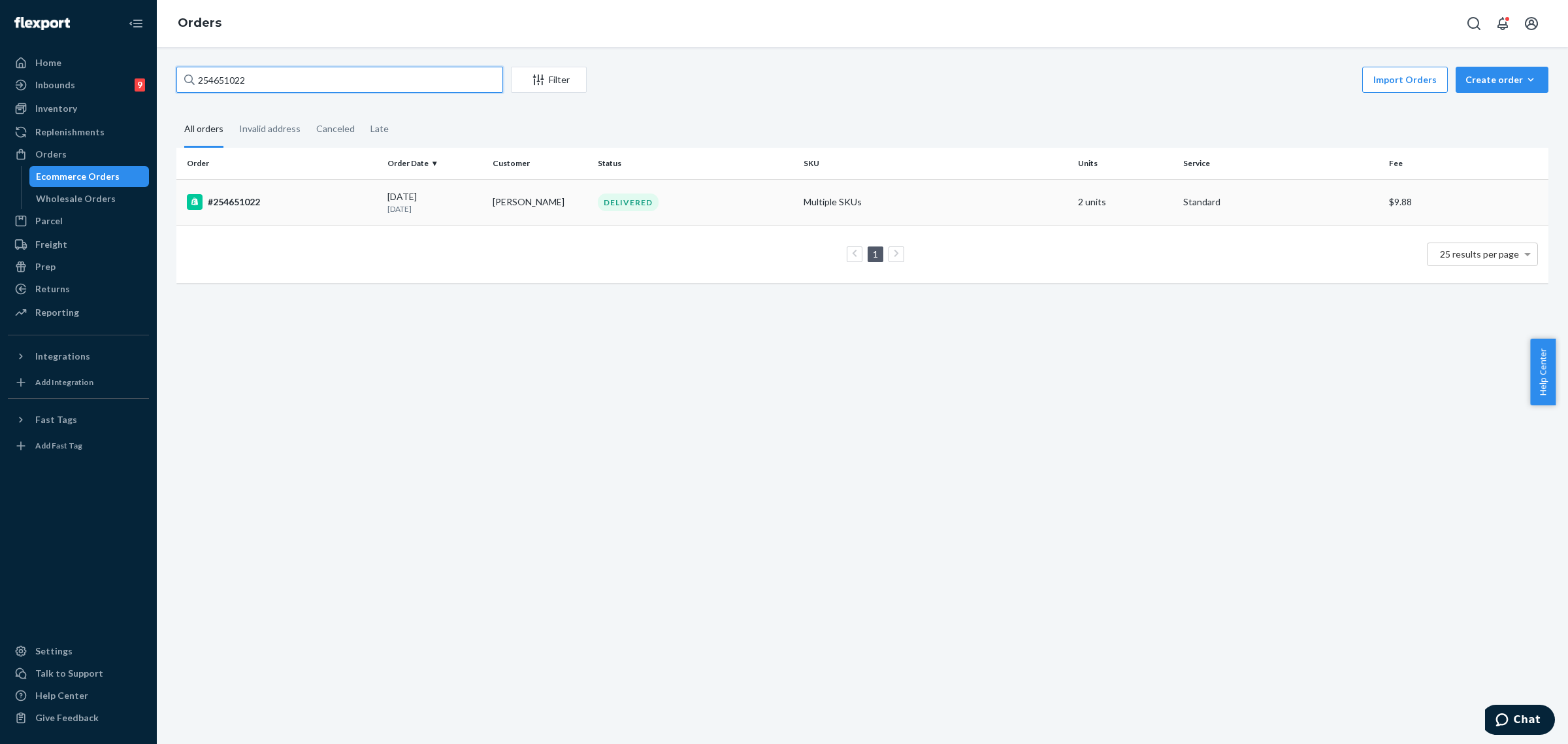
type input "254651022"
click at [712, 198] on div "DELIVERED" at bounding box center [695, 203] width 201 height 18
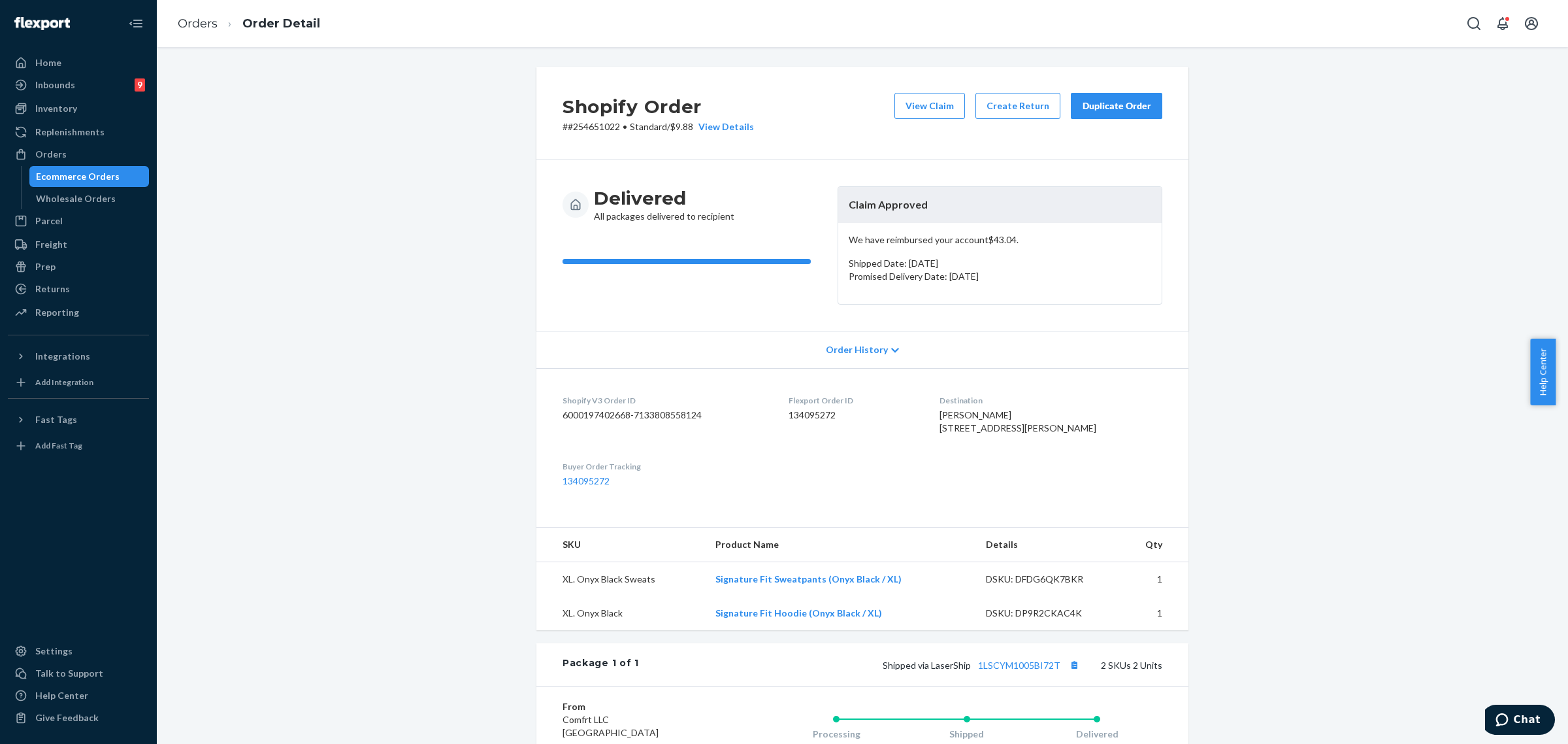
click at [1120, 112] on button "Duplicate Order" at bounding box center [1116, 106] width 91 height 26
click at [1157, 377] on dl "Shopify V3 Order ID 6000197402668-7133808558124 Flexport Order ID 134095272 Des…" at bounding box center [862, 441] width 652 height 146
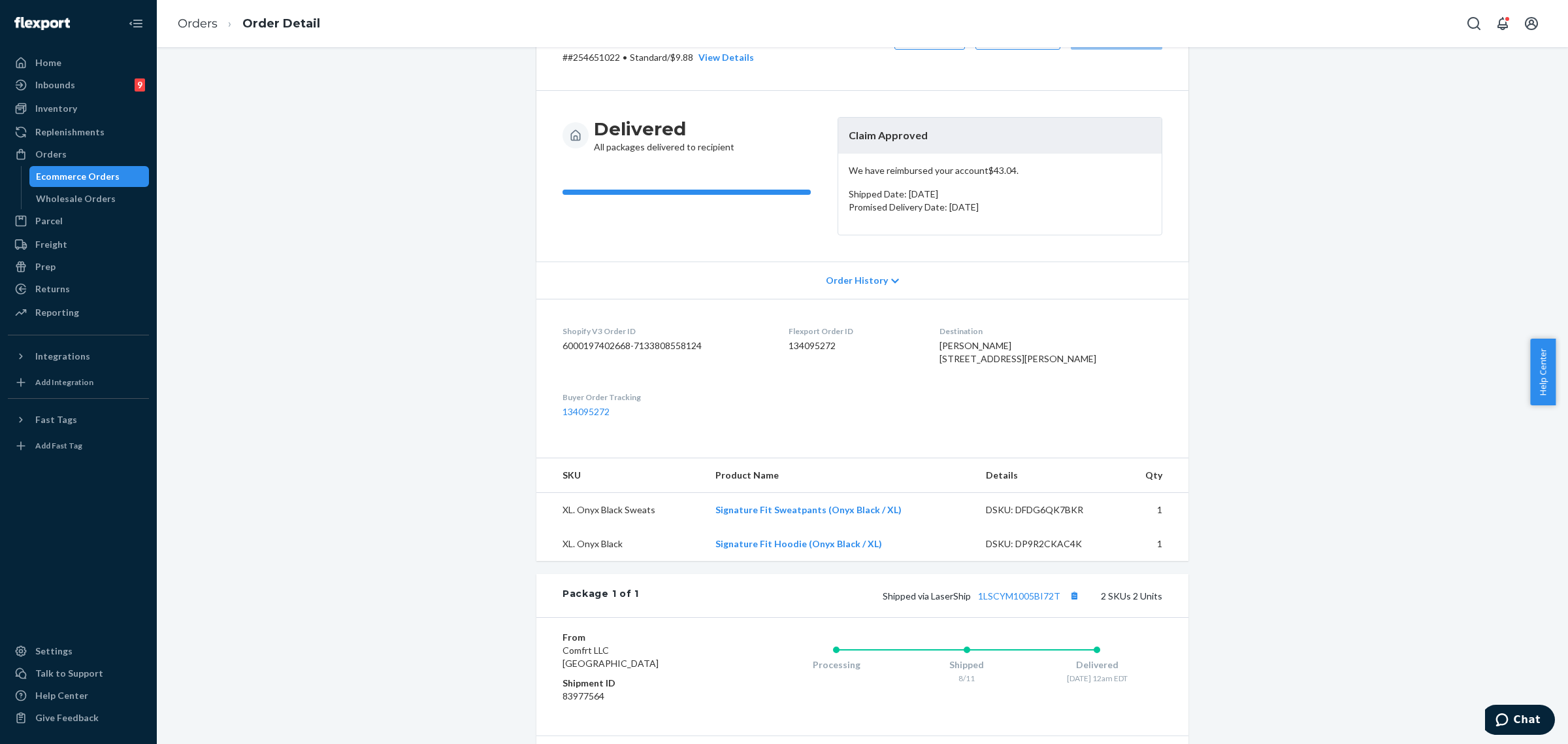
scroll to position [163, 0]
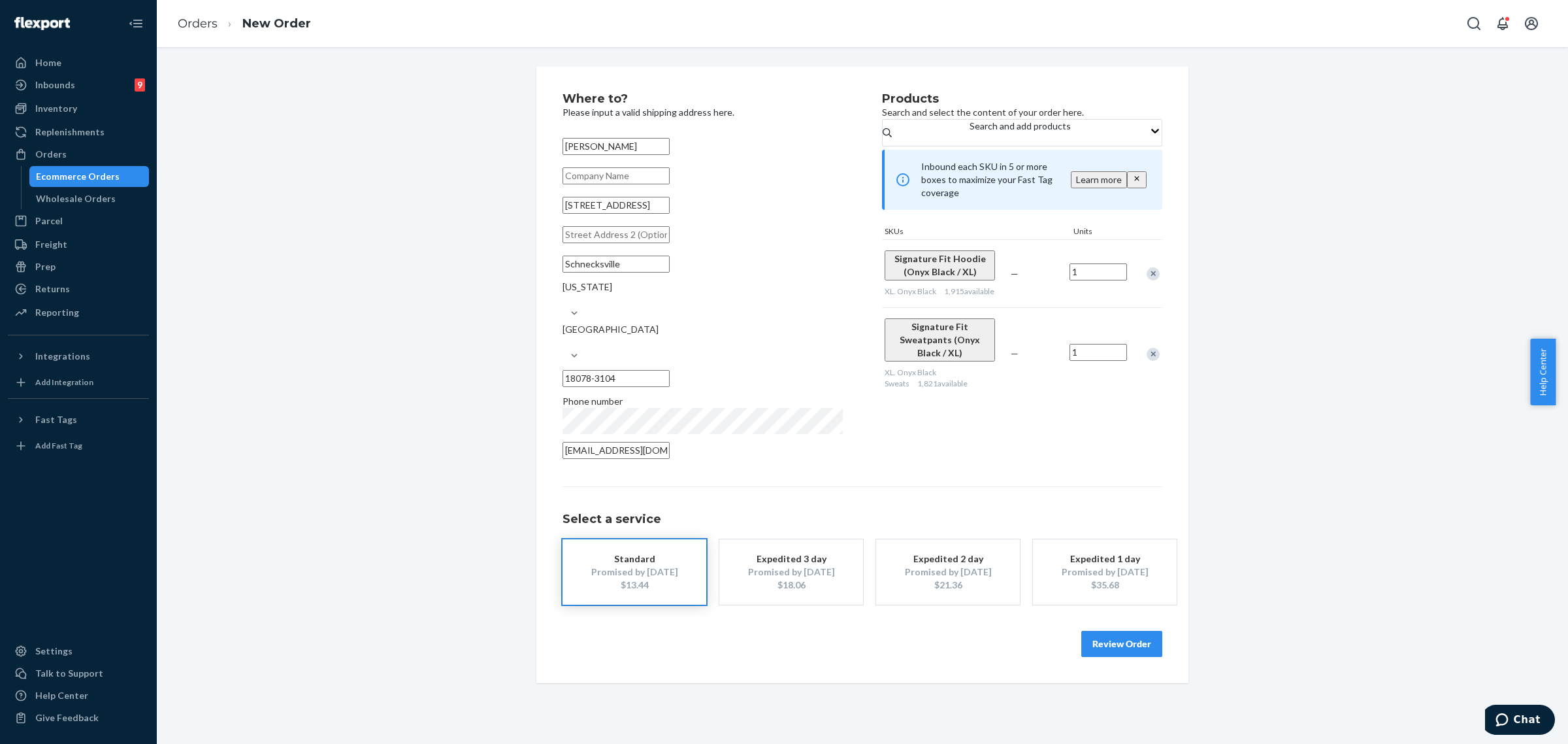
click at [1144, 631] on button "Review Order" at bounding box center [1122, 644] width 81 height 26
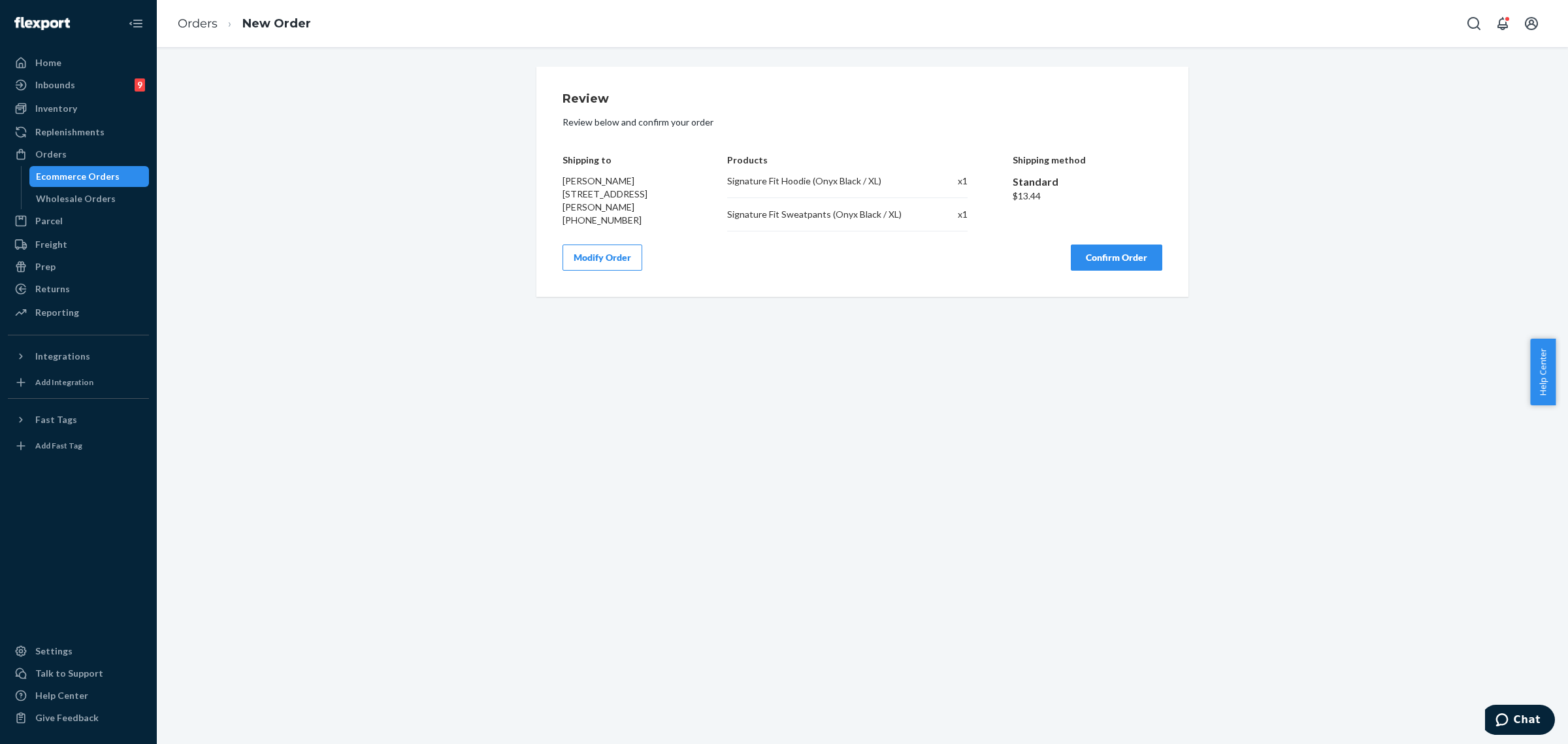
click at [1132, 266] on button "Confirm Order" at bounding box center [1116, 257] width 91 height 26
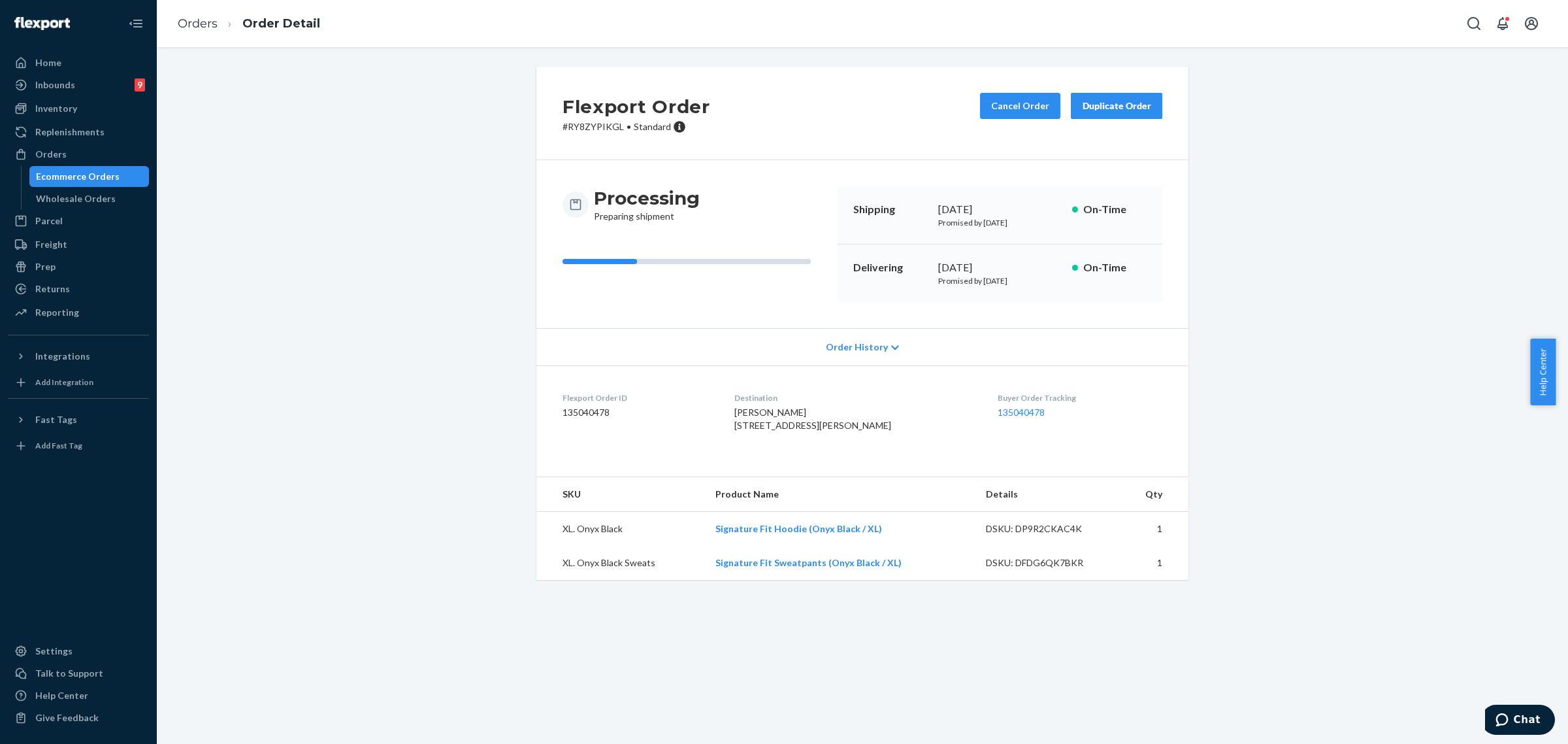
click at [586, 129] on p "# RY8ZYPIKGL • Standard" at bounding box center [636, 127] width 148 height 13
copy p "RY8ZYPIKGL"
click at [1033, 108] on button "Cancel Order" at bounding box center [1020, 106] width 81 height 26
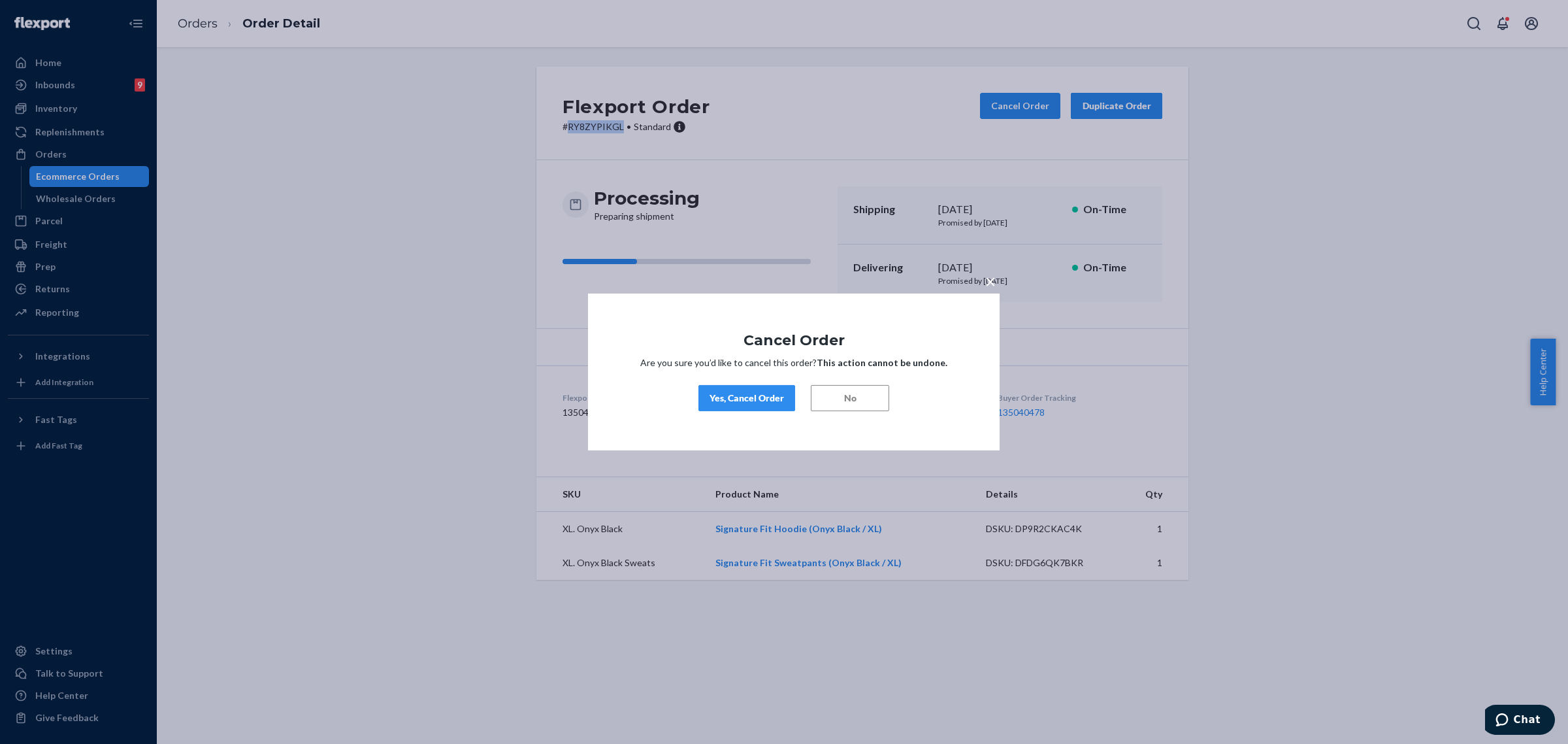
click at [758, 399] on div "Yes, Cancel Order" at bounding box center [747, 398] width 74 height 13
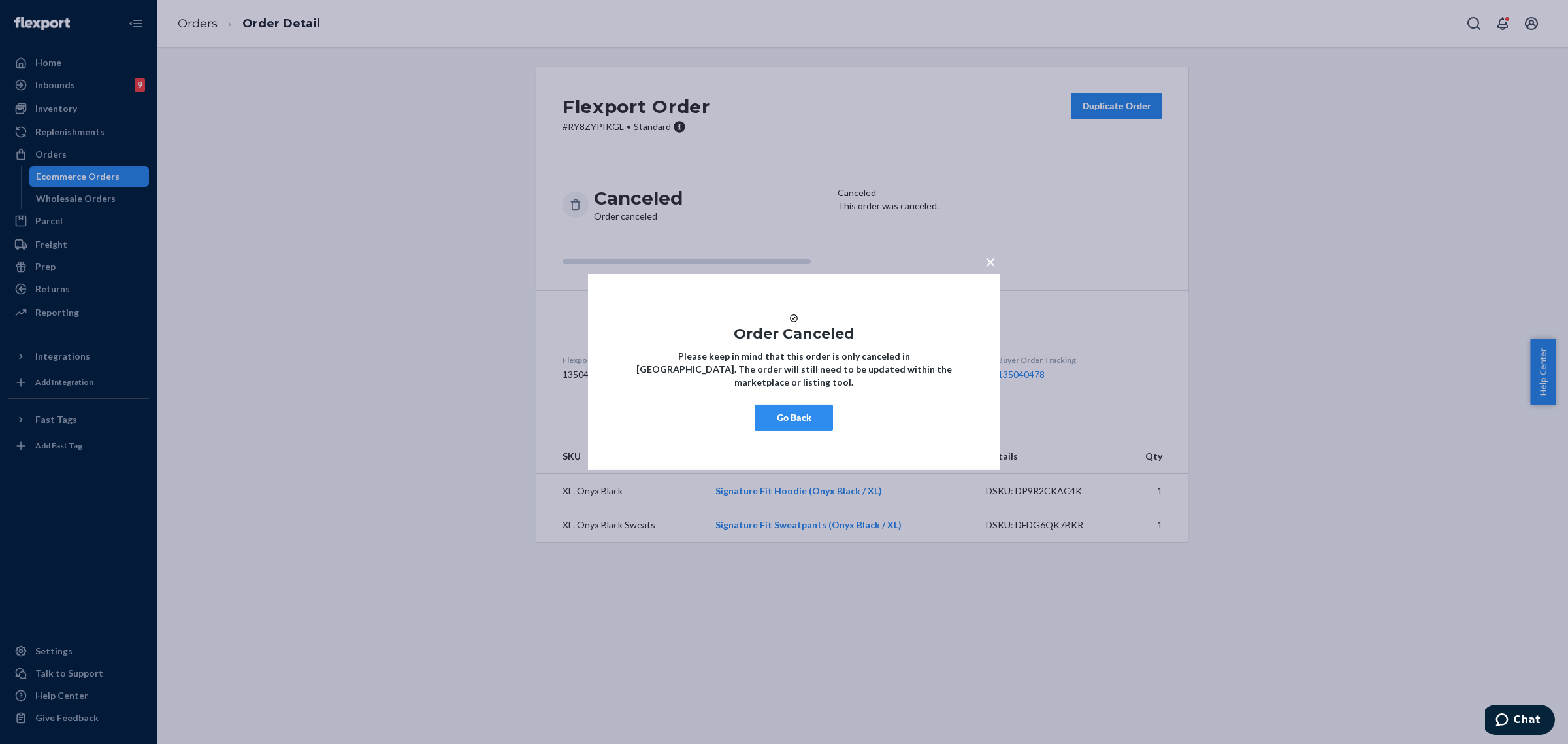
click at [800, 431] on button "Go Back" at bounding box center [794, 417] width 78 height 26
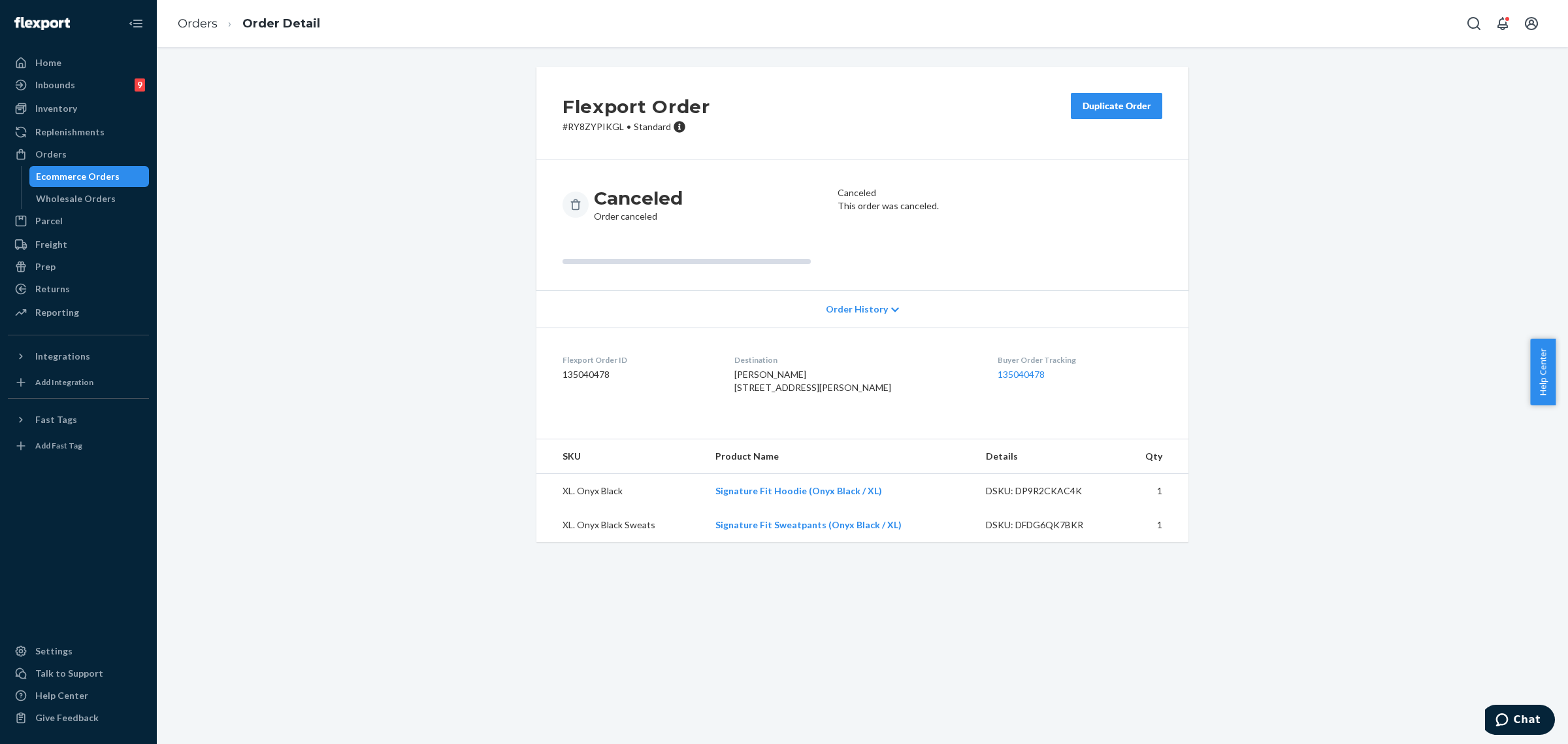
drag, startPoint x: 38, startPoint y: 148, endPoint x: 67, endPoint y: 173, distance: 38.3
click at [38, 148] on div "Orders" at bounding box center [51, 154] width 31 height 13
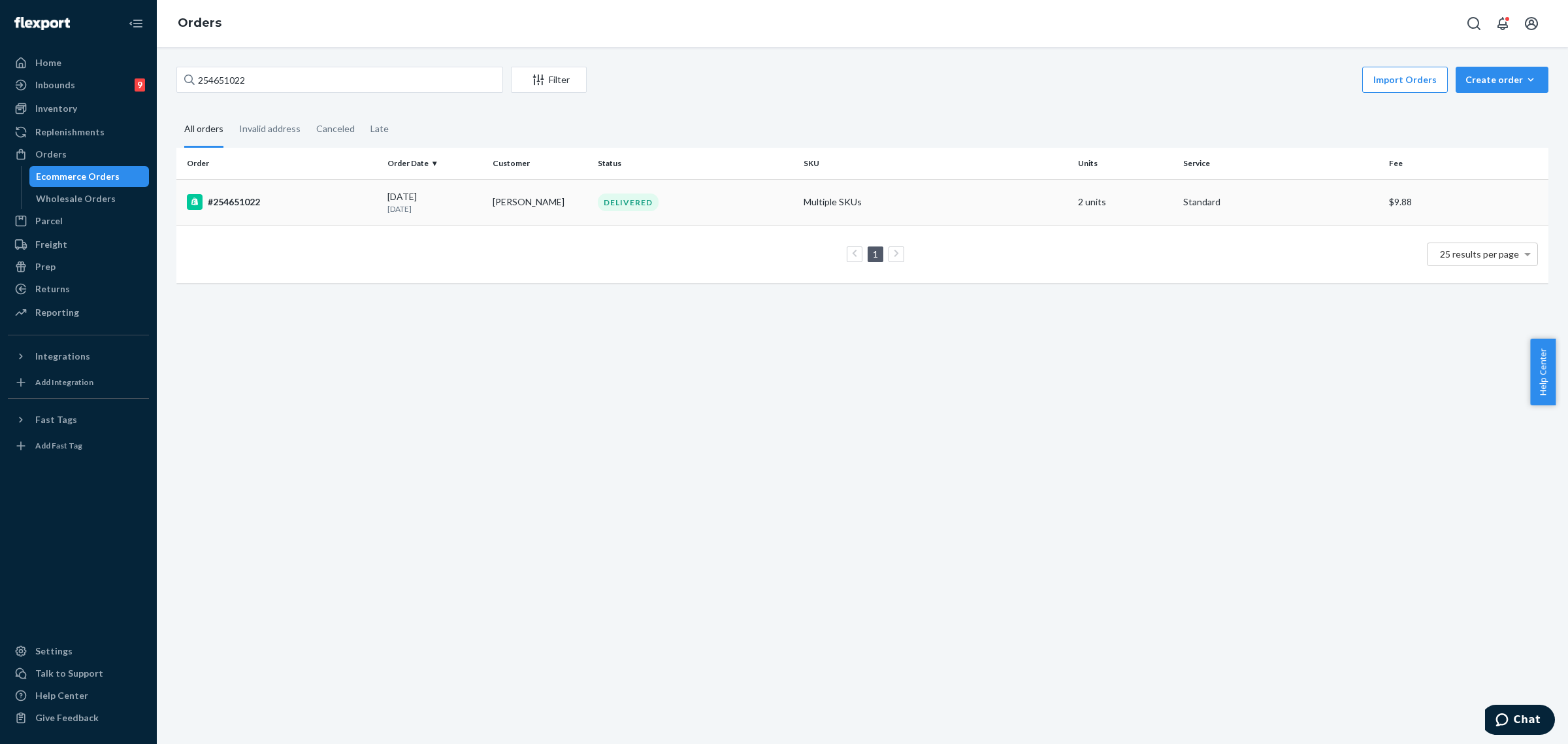
click at [550, 194] on td "Ramon Pope" at bounding box center [540, 202] width 105 height 46
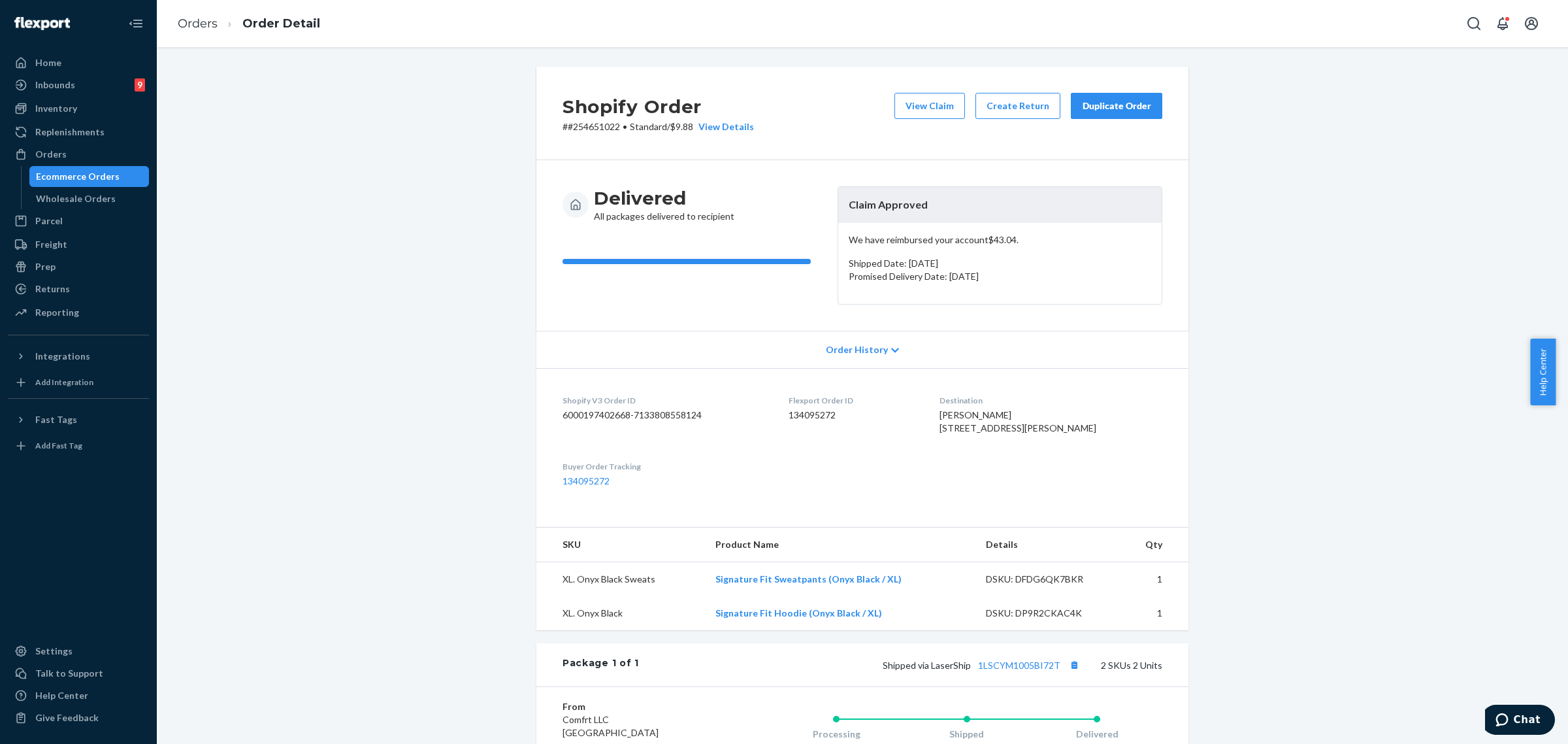
click at [402, 345] on div "Shopify Order # #254651022 • Standard / $9.88 View Details View Claim Create Re…" at bounding box center [862, 513] width 1391 height 892
click at [931, 102] on button "View Claim" at bounding box center [929, 106] width 70 height 26
click at [1023, 115] on button "Create Return" at bounding box center [1017, 106] width 85 height 26
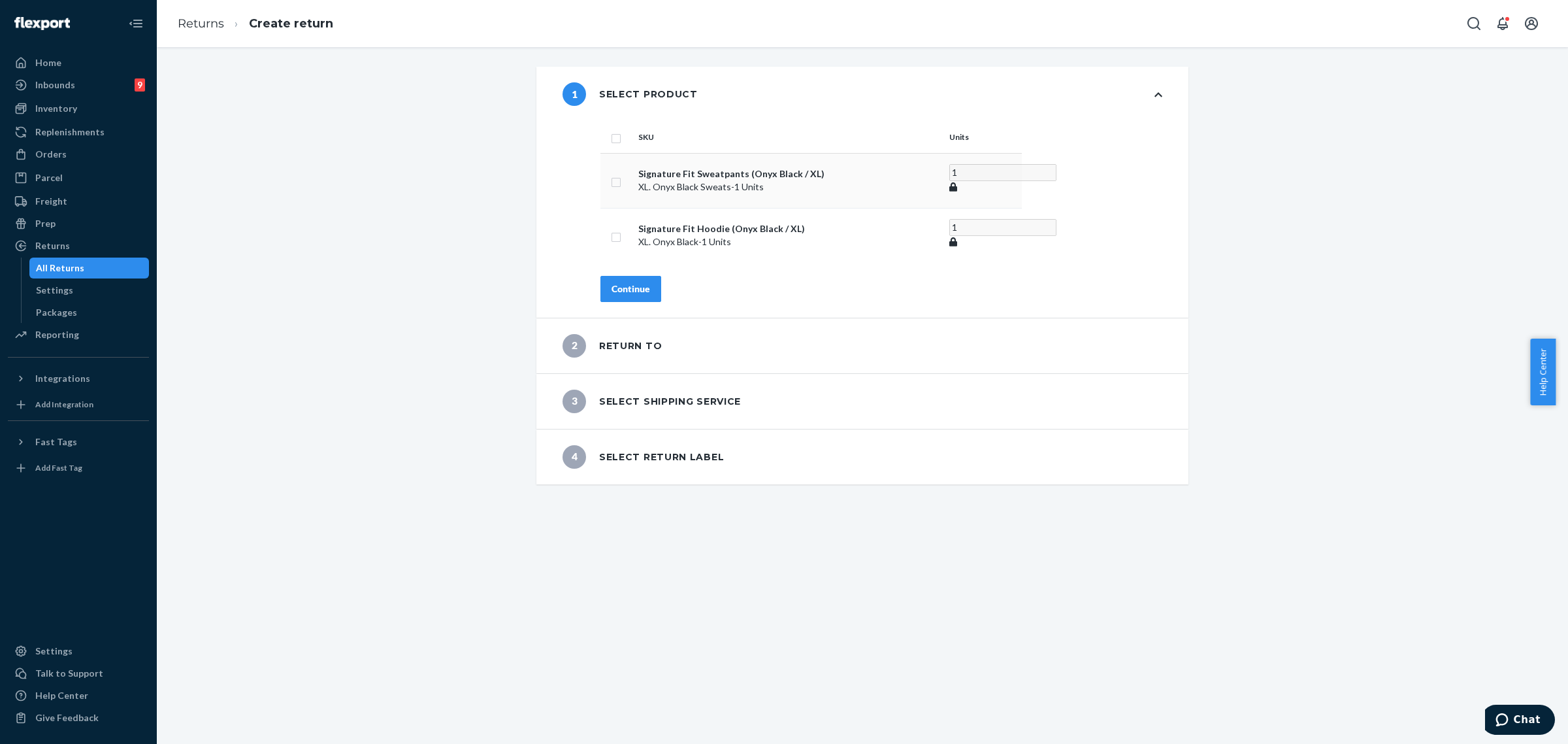
click at [611, 180] on input "checkbox" at bounding box center [615, 180] width 10 height 14
checkbox input "true"
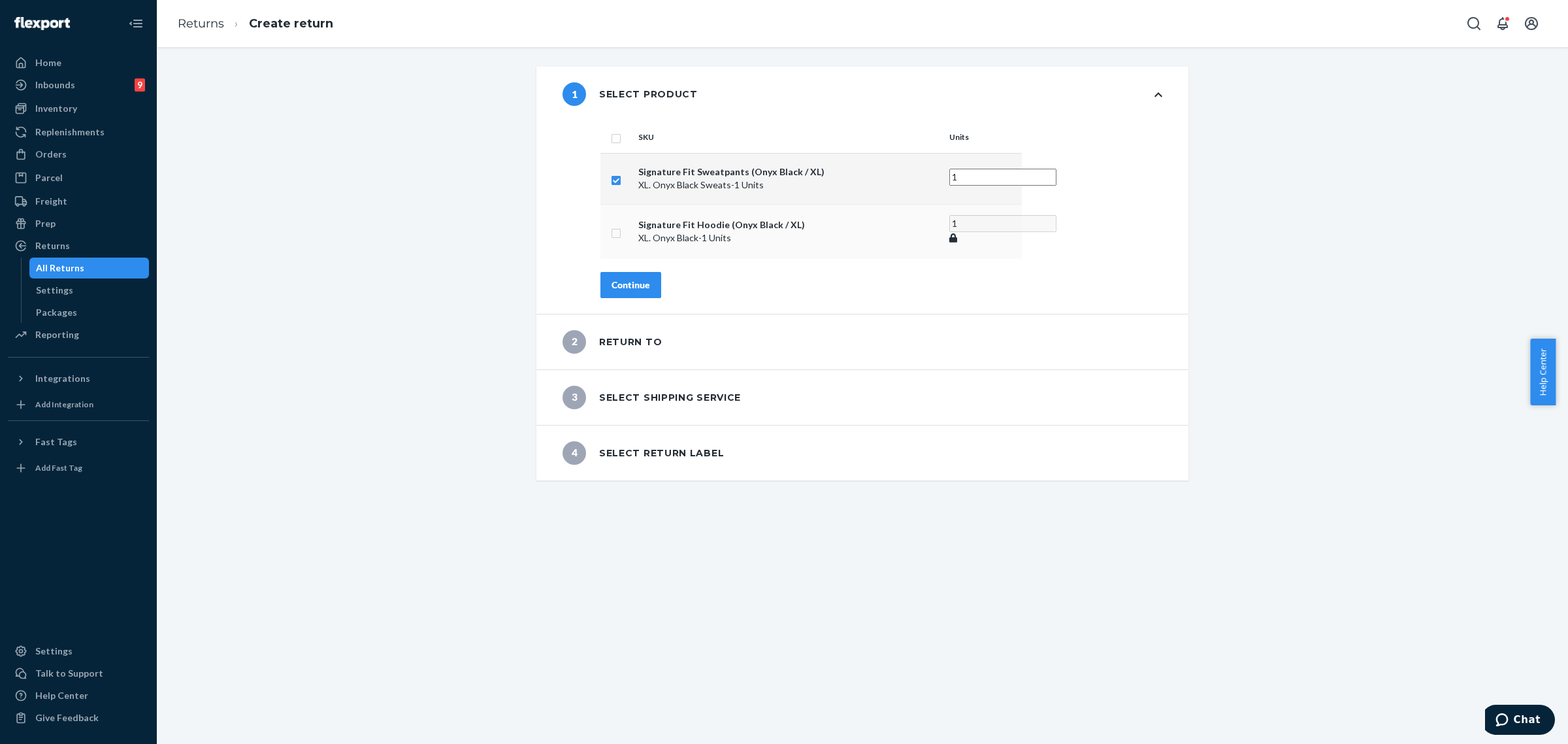
click at [611, 232] on input "checkbox" at bounding box center [615, 232] width 10 height 14
checkbox input "true"
click at [632, 276] on div "Continue" at bounding box center [631, 281] width 39 height 13
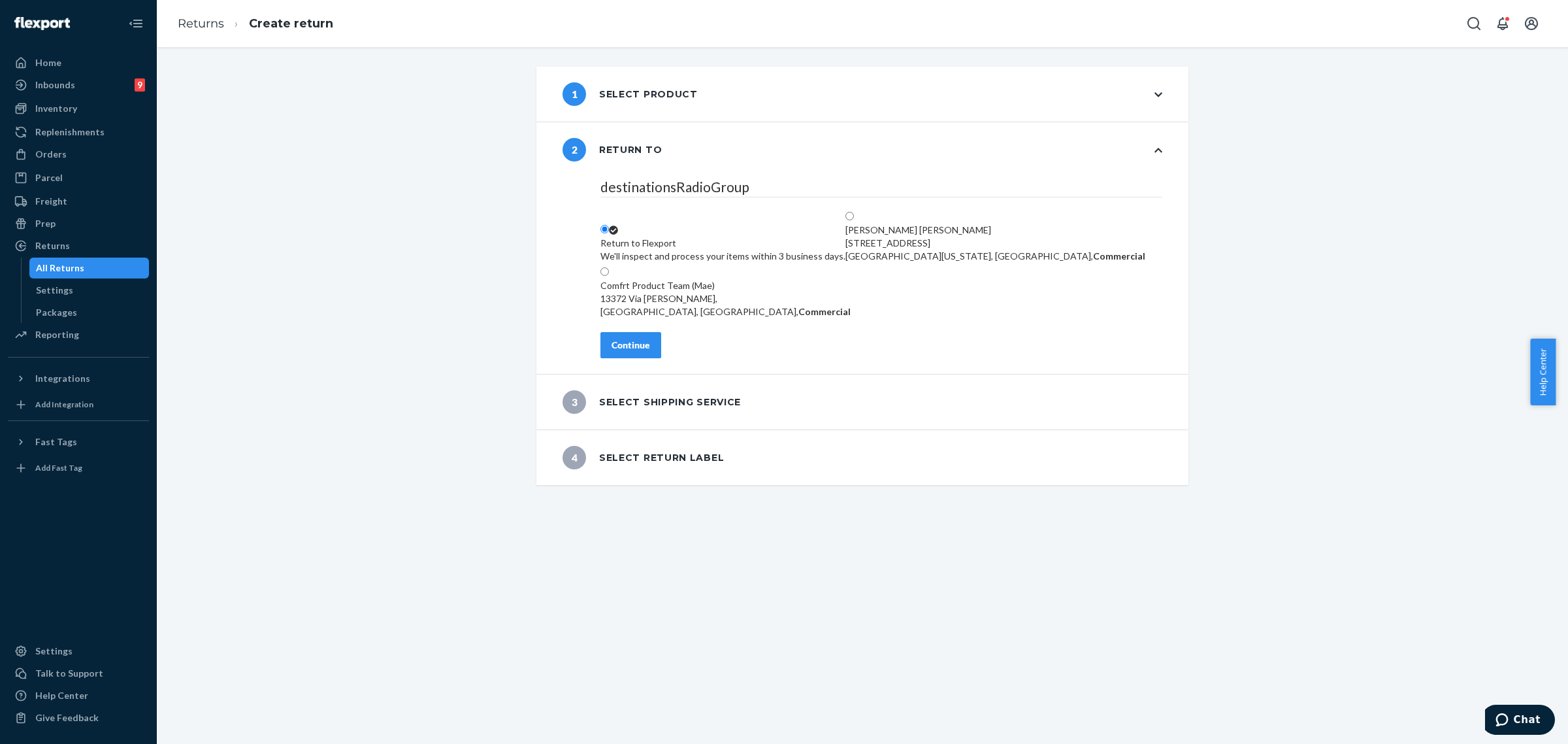
click at [611, 350] on button "Continue" at bounding box center [630, 345] width 60 height 26
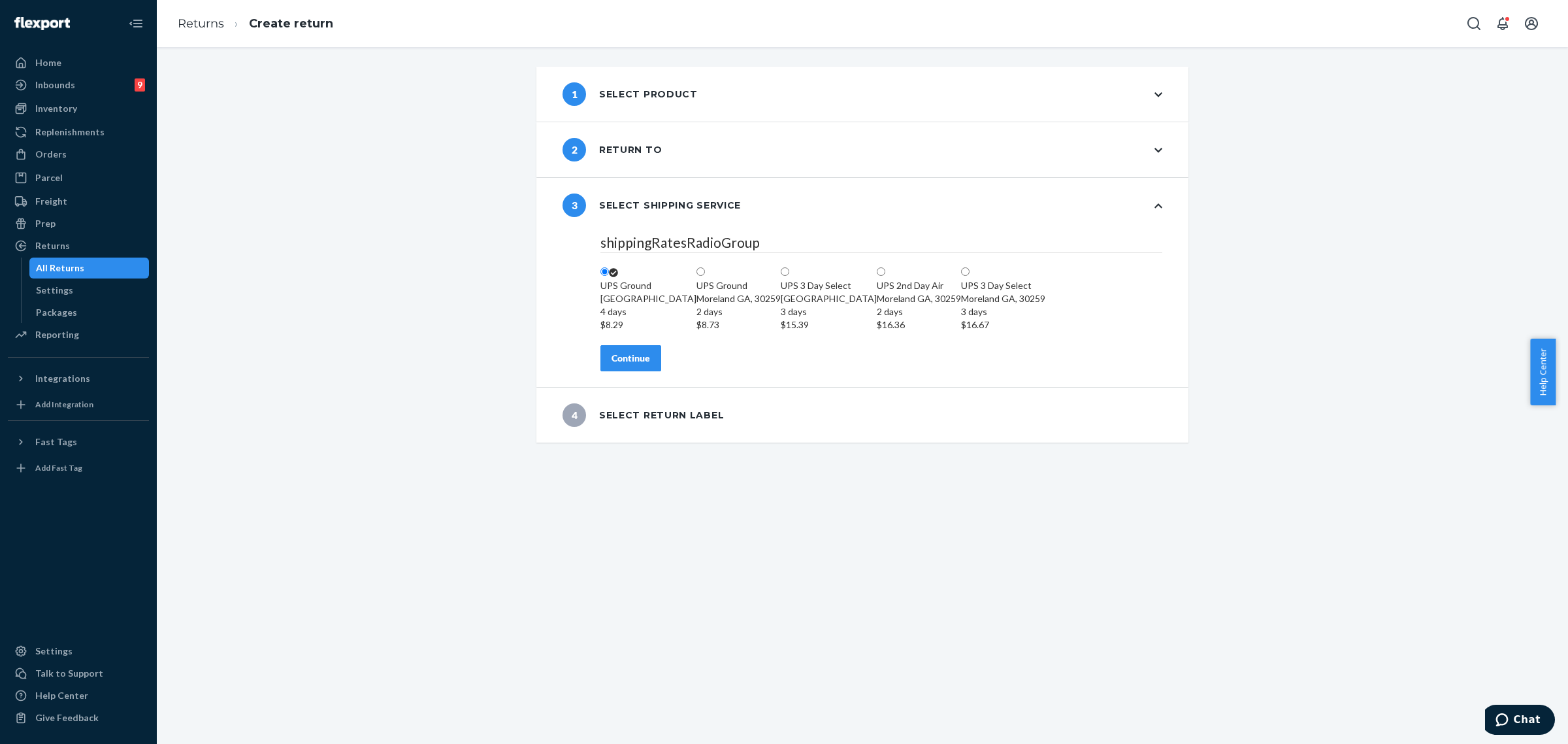
click at [644, 365] on div "Continue" at bounding box center [631, 358] width 39 height 13
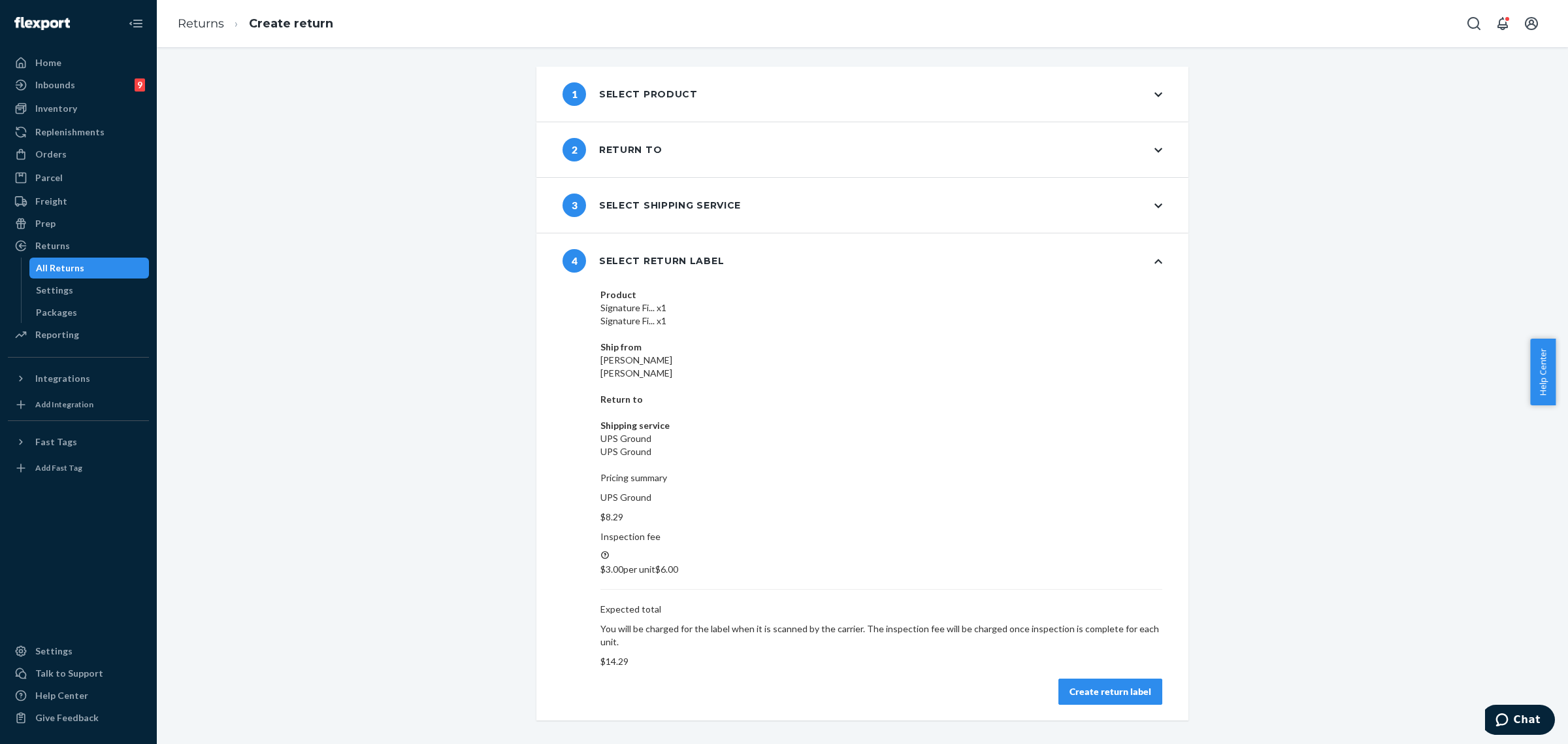
click at [1101, 685] on div "Create return label" at bounding box center [1110, 692] width 81 height 13
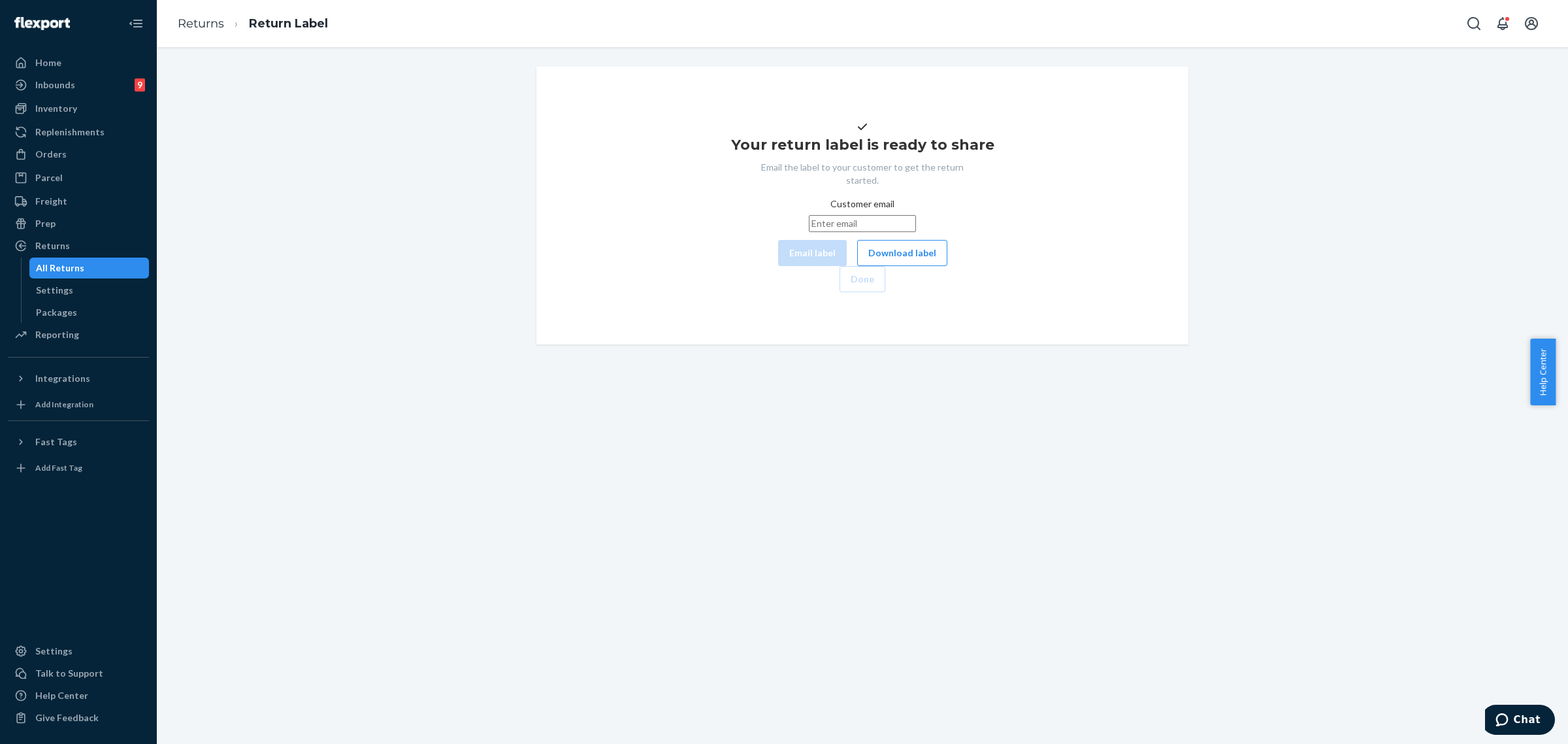
click at [809, 232] on input "Customer email" at bounding box center [862, 223] width 107 height 17
paste input "lilpope91@gmail.com"
type input "lilpope91@gmail.com"
click at [778, 266] on button "Email label" at bounding box center [812, 253] width 69 height 26
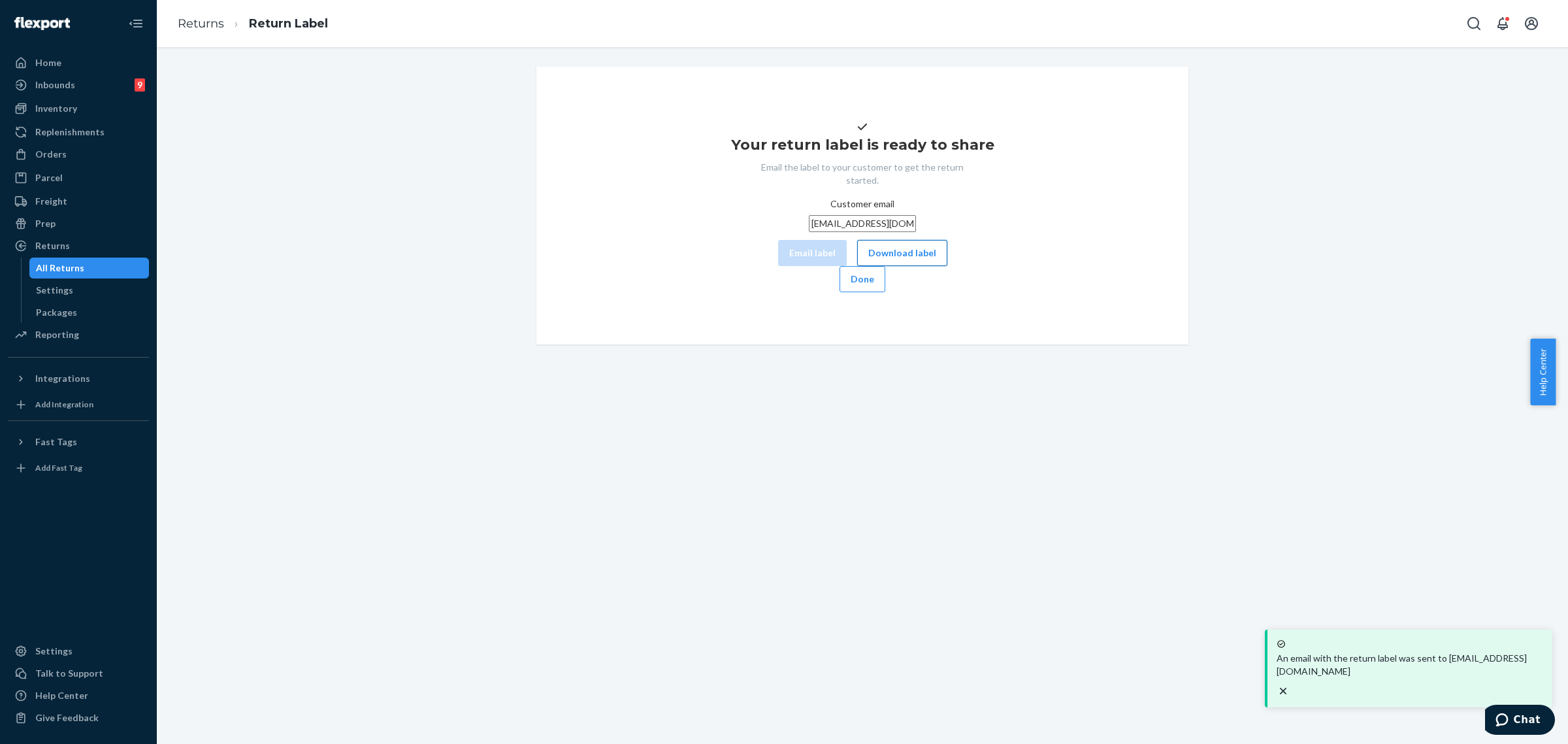
click at [857, 266] on button "Download label" at bounding box center [903, 253] width 90 height 26
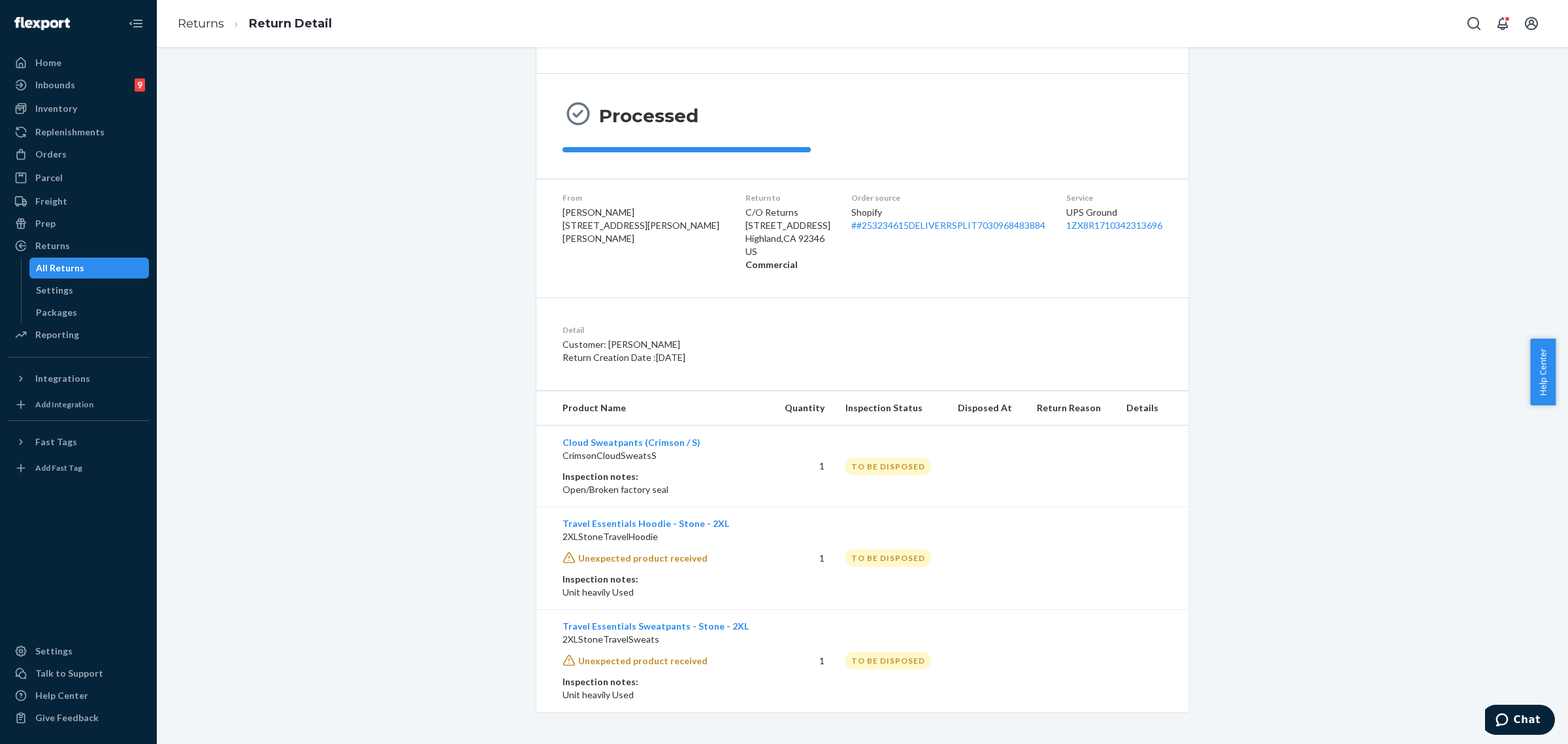
scroll to position [87, 0]
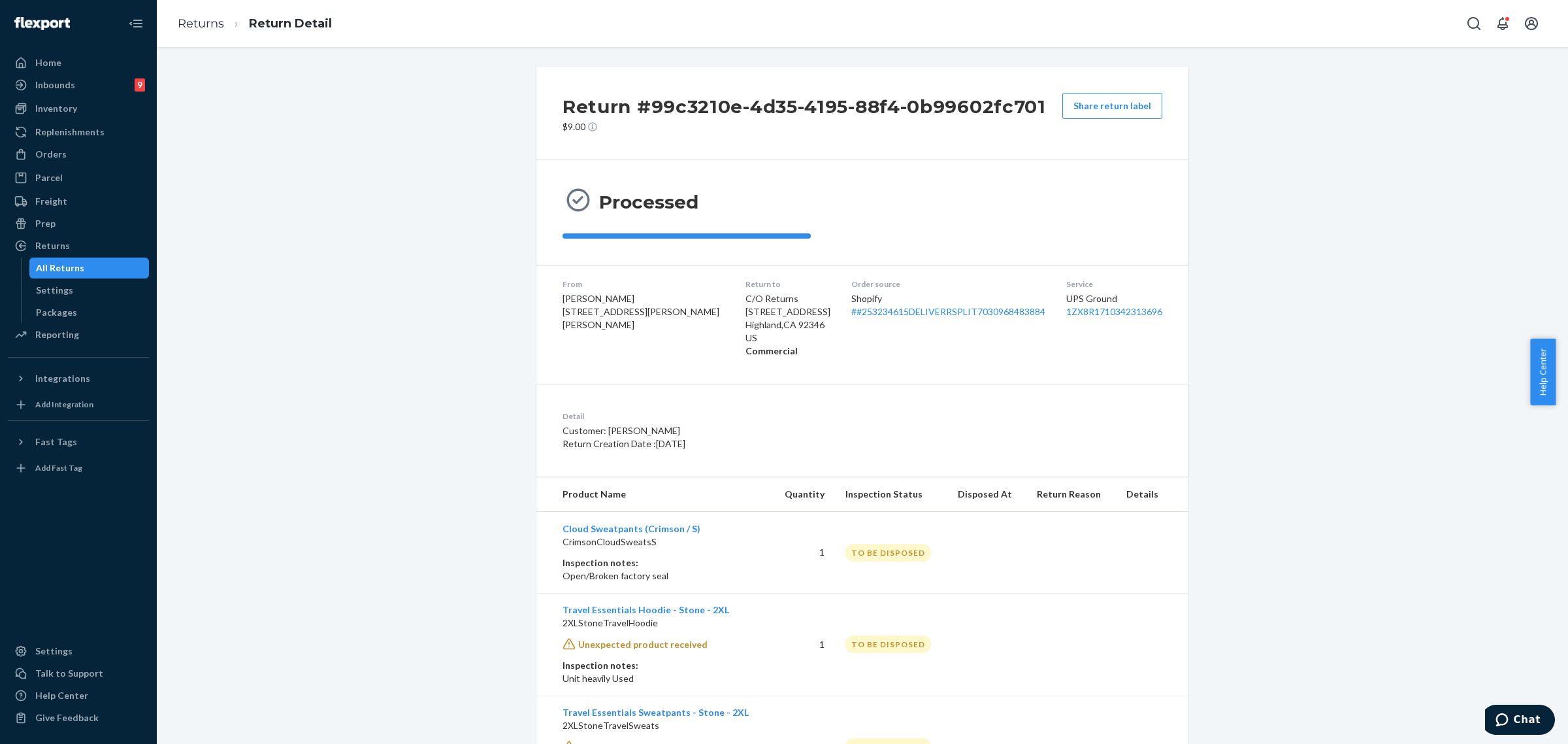
scroll to position [87, 0]
